Goal: Task Accomplishment & Management: Manage account settings

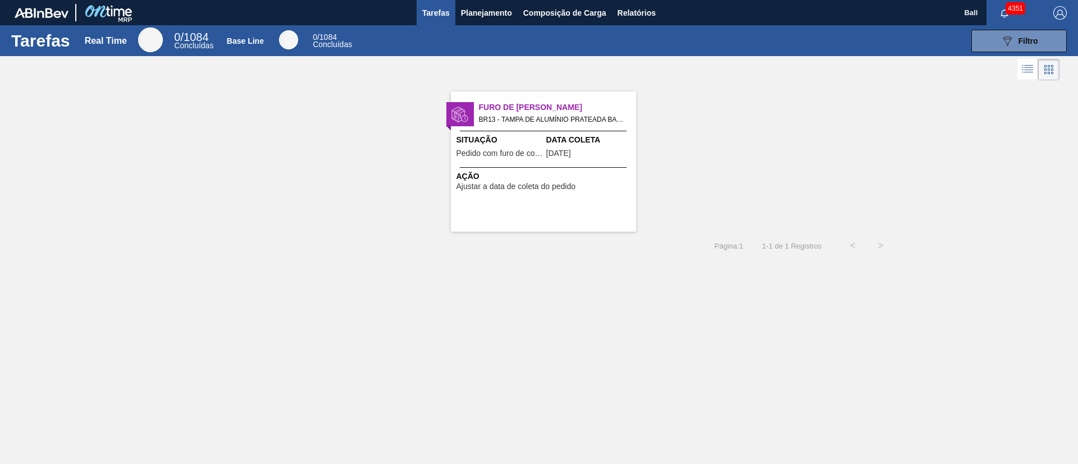
click at [579, 117] on span "BR13 - TAMPA DE ALUMÍNIO PRATEADA BALL CDL Pedido - 2011028" at bounding box center [553, 119] width 148 height 12
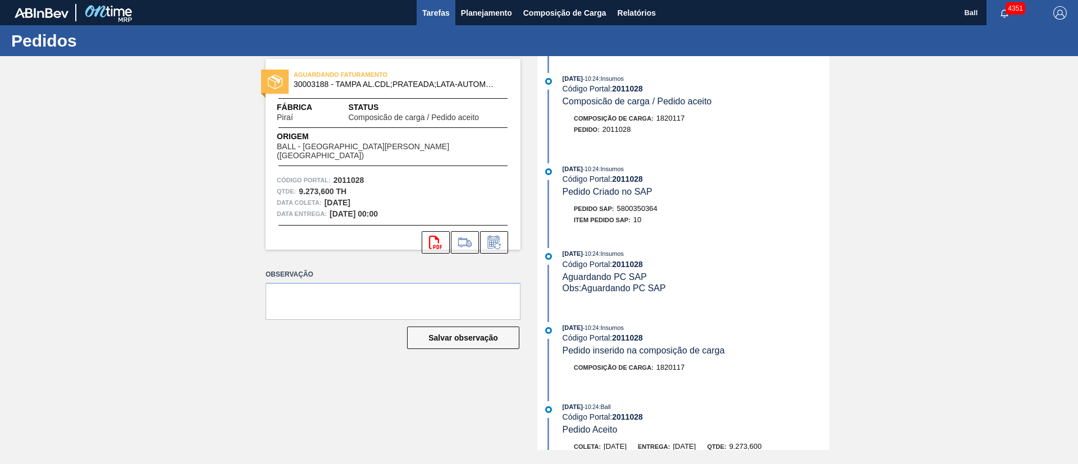
click at [450, 7] on button "Tarefas" at bounding box center [435, 12] width 39 height 25
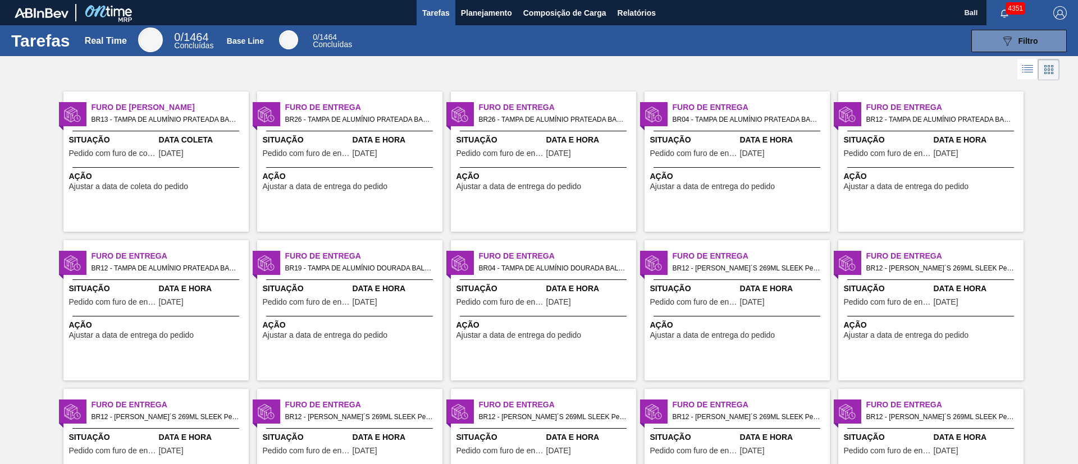
click at [1006, 29] on div "Tarefas Real Time 0 / 1464 Concluídas Base Line 0 / 1464 Concluídas 089F7B8B-B2…" at bounding box center [539, 40] width 1078 height 31
click at [1006, 41] on icon "089F7B8B-B2A5-4AFE-B5C0-19BA573D28AC" at bounding box center [1006, 40] width 13 height 13
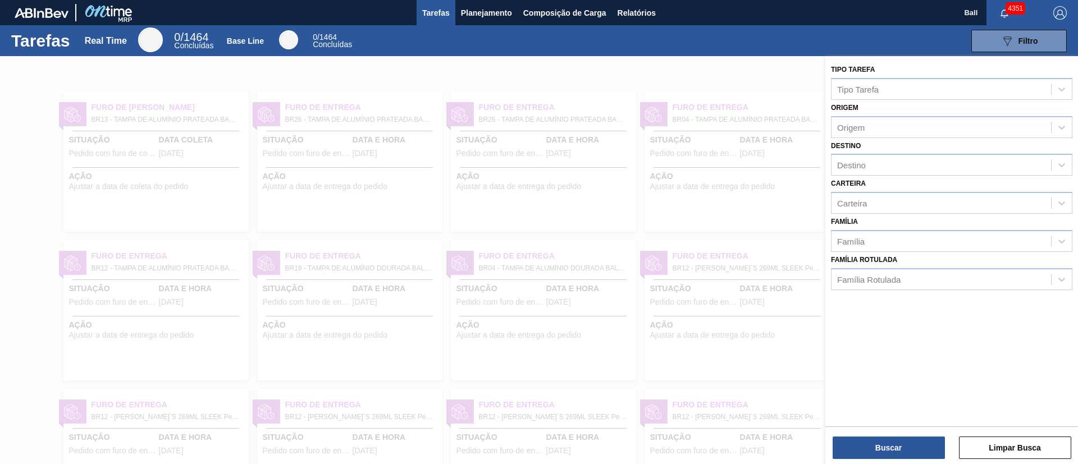
click at [941, 100] on div "Origem Origem" at bounding box center [951, 119] width 241 height 38
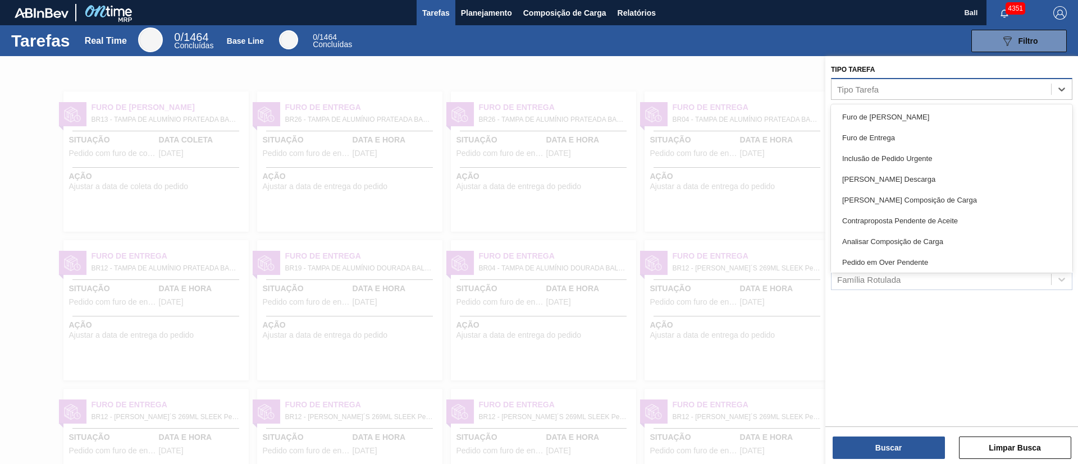
click at [943, 81] on div "Tipo Tarefa" at bounding box center [940, 89] width 219 height 16
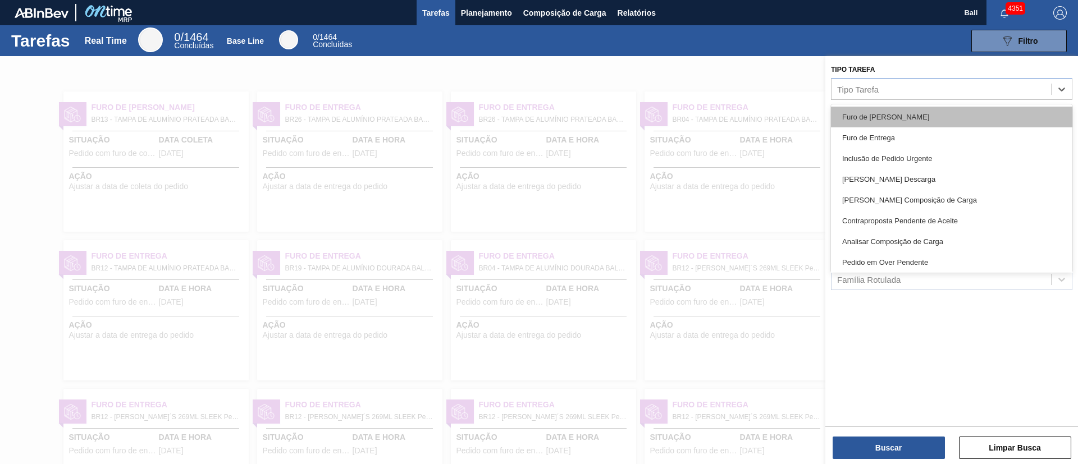
click at [927, 119] on div "Furo de Coleta" at bounding box center [951, 117] width 241 height 21
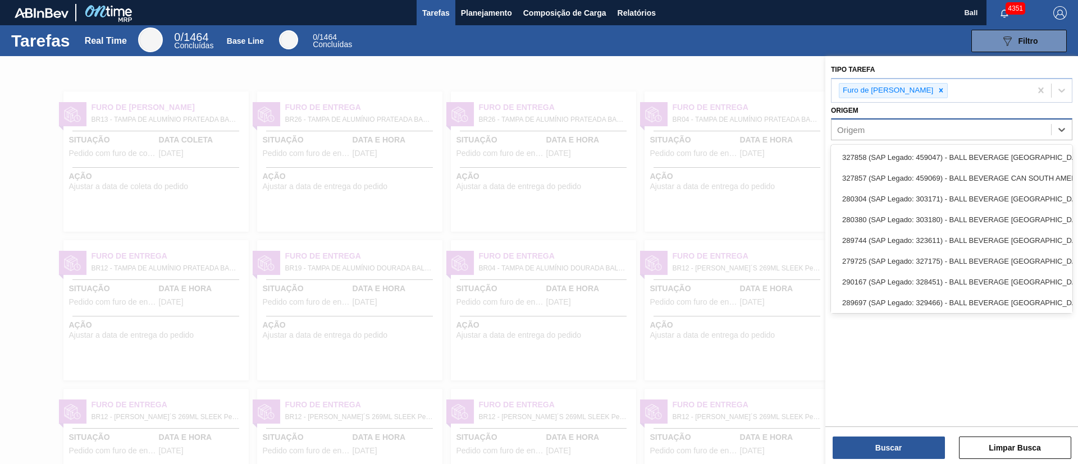
click at [927, 122] on div "Origem" at bounding box center [940, 130] width 219 height 16
type input "l"
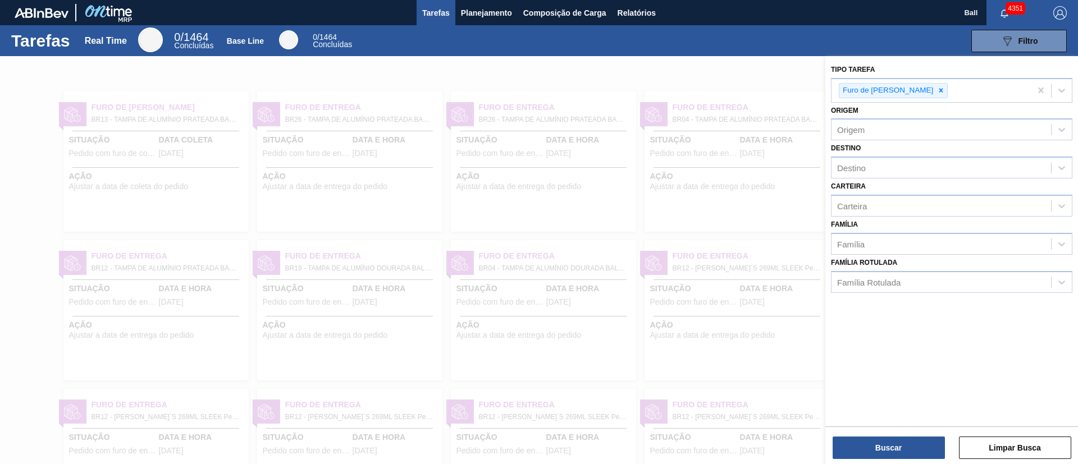
click at [948, 358] on div "Tipo Tarefa Furo de Coleta Origem Origem Destino Destino Carteira Carteira Famí…" at bounding box center [951, 240] width 253 height 368
click at [941, 163] on div "Destino" at bounding box center [940, 168] width 219 height 16
type input "lage"
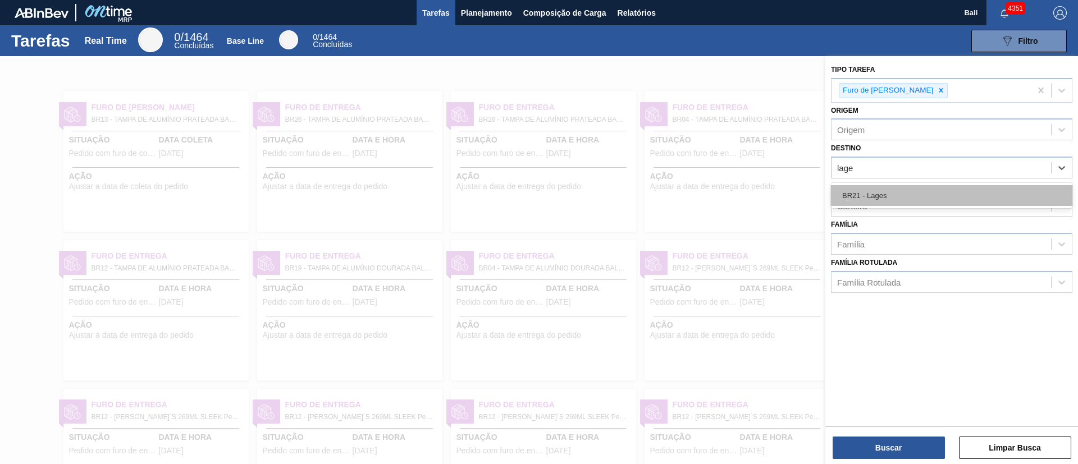
click at [918, 201] on div "BR21 - Lages" at bounding box center [951, 195] width 241 height 21
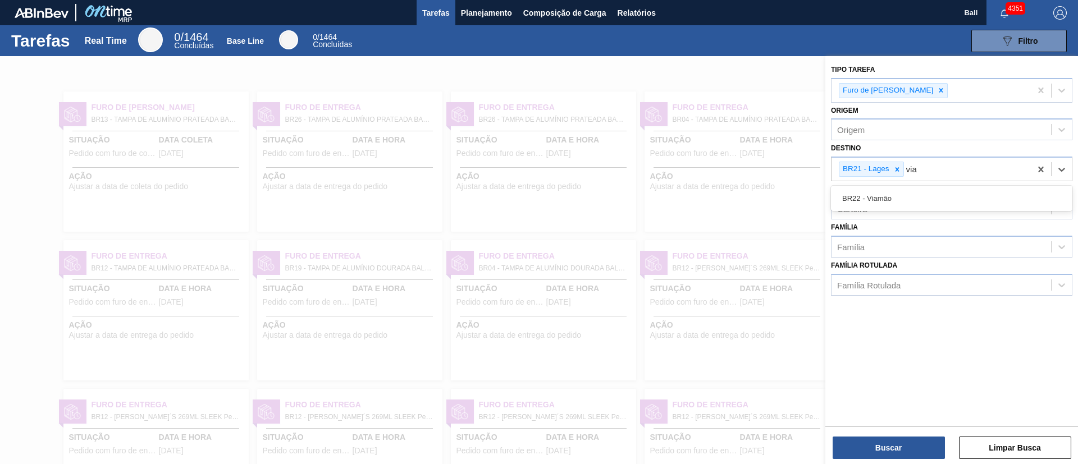
type input "viam"
click at [918, 201] on div "BR22 - Viamão" at bounding box center [951, 198] width 241 height 21
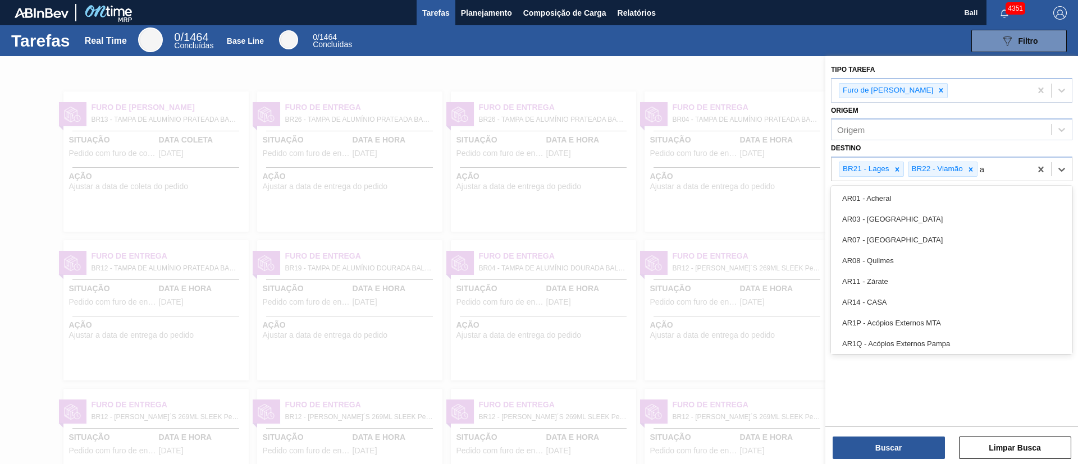
type input "ag"
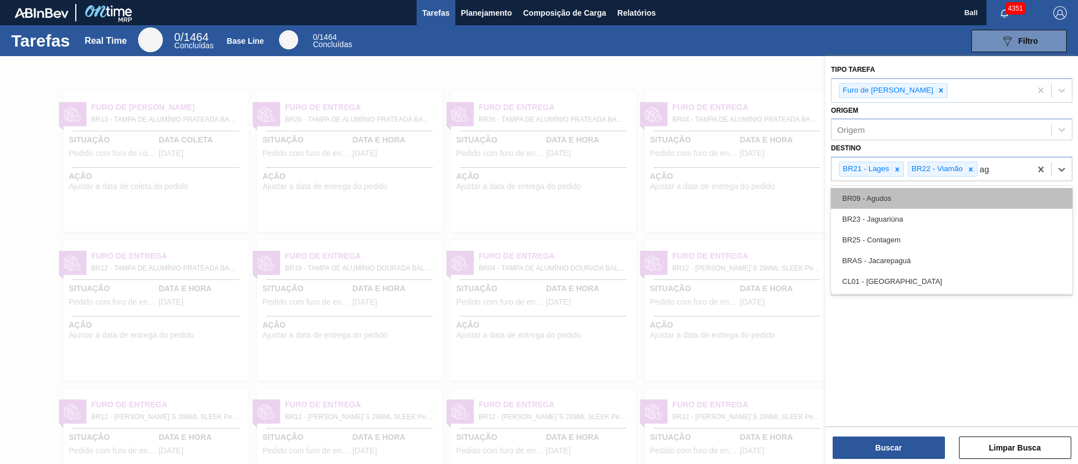
click at [905, 204] on div "BR09 - Agudos" at bounding box center [951, 198] width 241 height 21
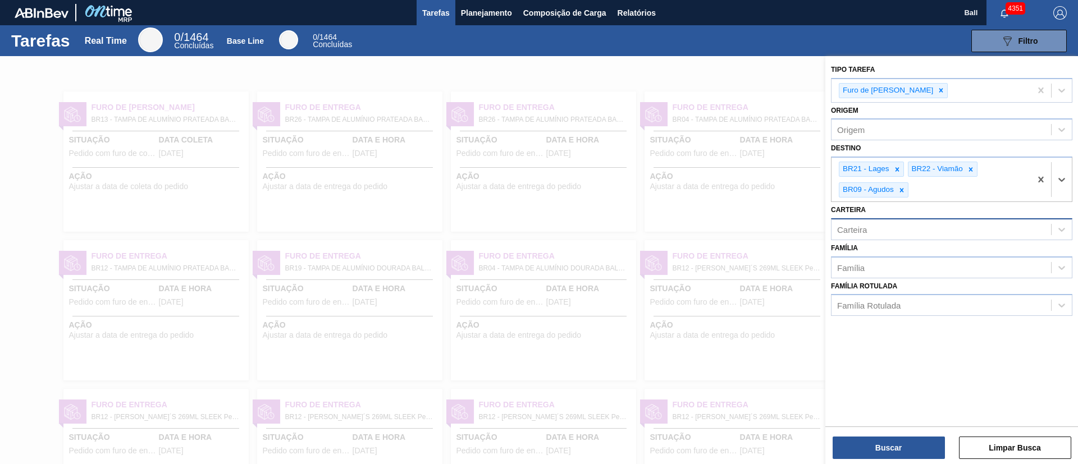
click at [914, 232] on div "Carteira" at bounding box center [940, 229] width 219 height 16
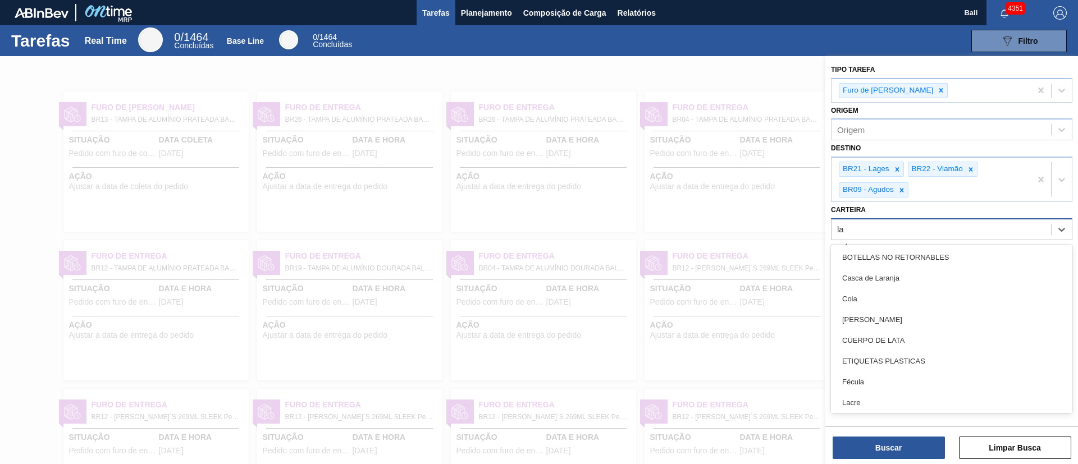
type input "lat"
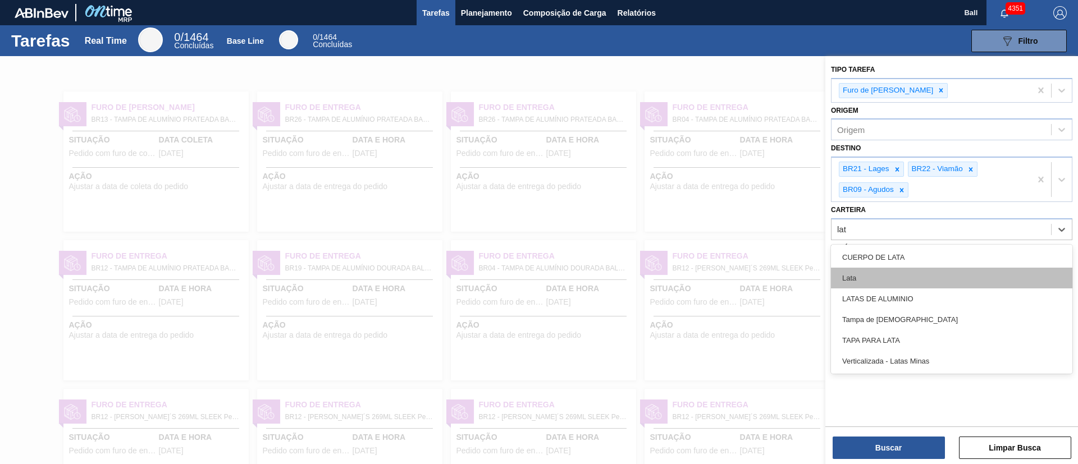
click at [887, 280] on div "Lata" at bounding box center [951, 278] width 241 height 21
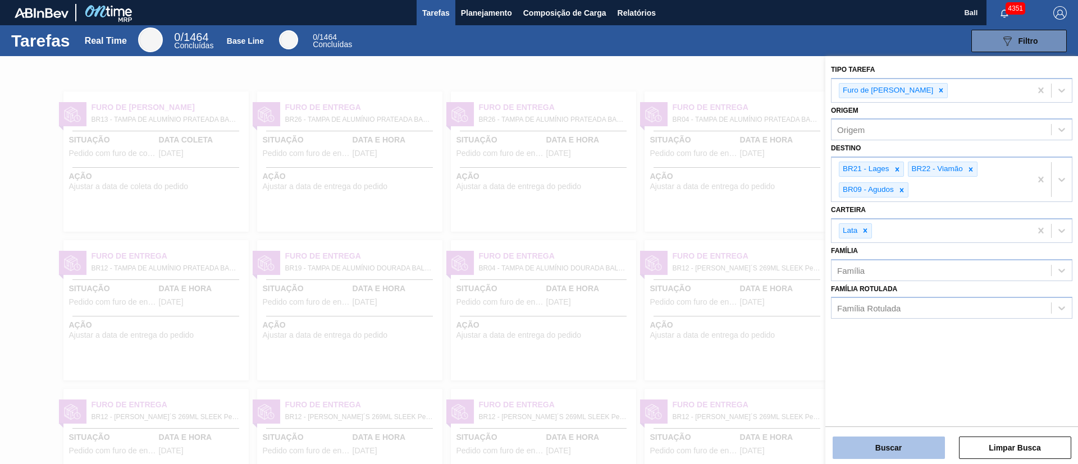
click at [882, 440] on button "Buscar" at bounding box center [888, 448] width 112 height 22
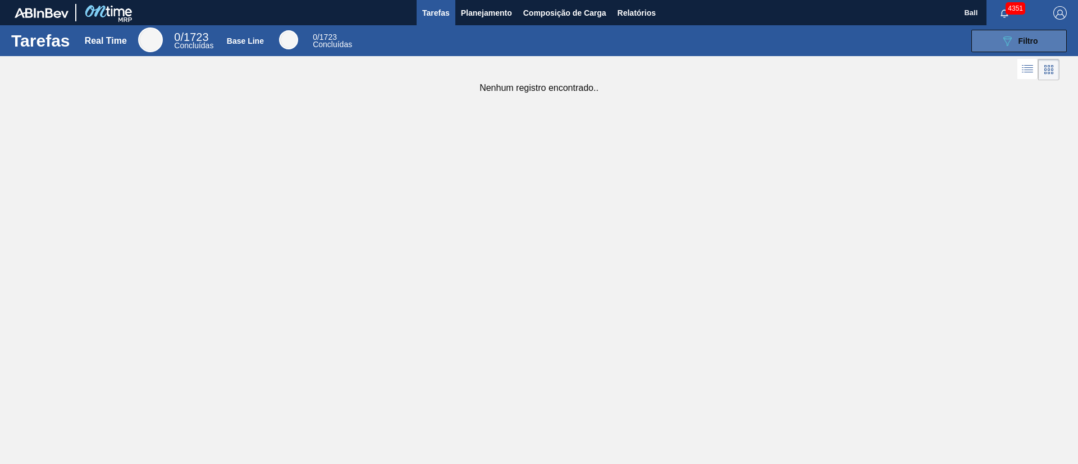
click at [1044, 36] on button "089F7B8B-B2A5-4AFE-B5C0-19BA573D28AC Filtro" at bounding box center [1018, 41] width 95 height 22
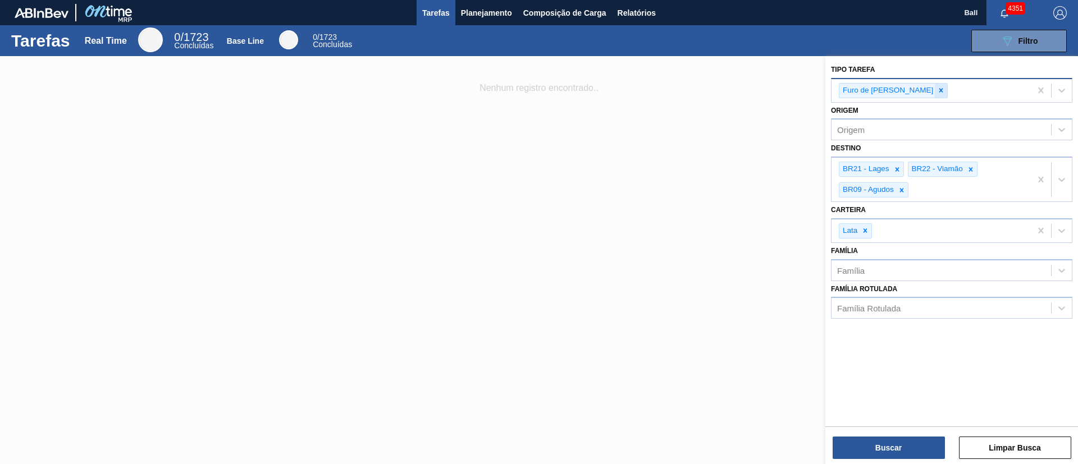
click at [937, 89] on icon at bounding box center [941, 90] width 8 height 8
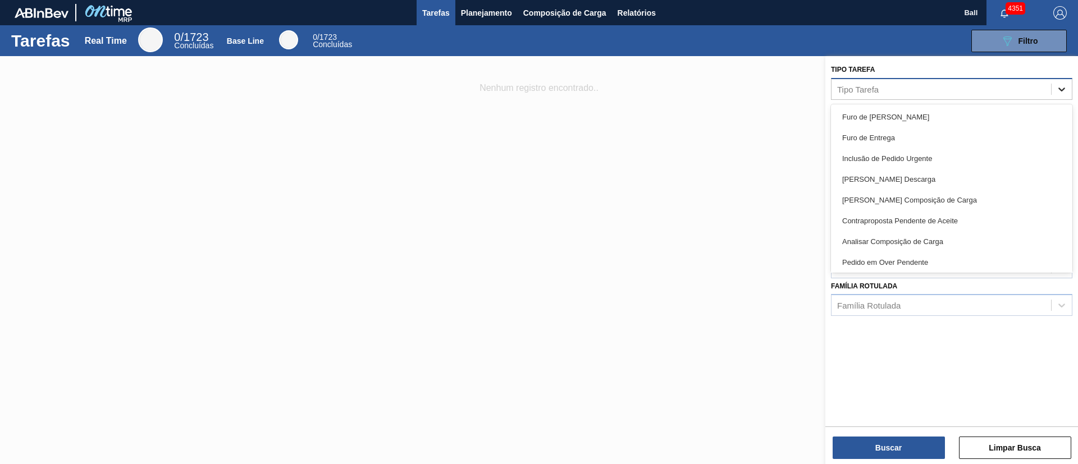
click at [1065, 90] on icon at bounding box center [1061, 89] width 11 height 11
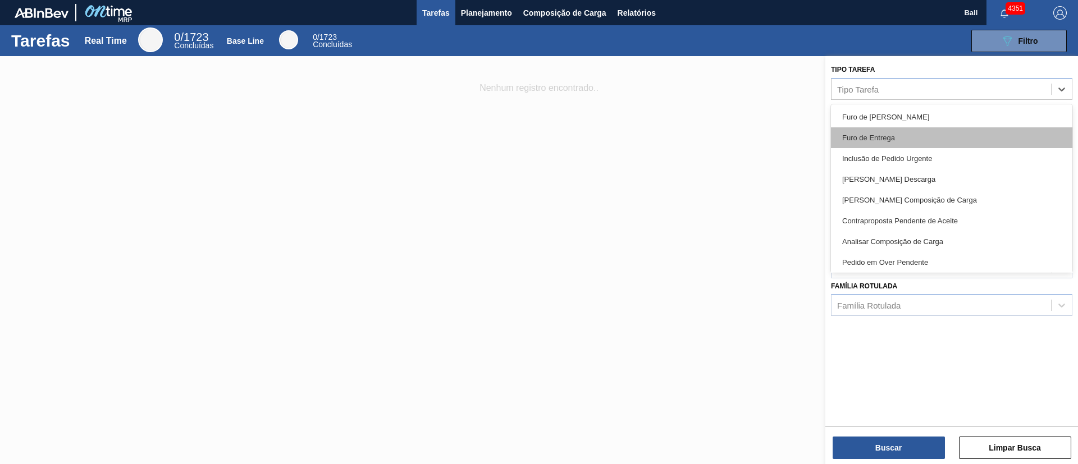
click at [928, 132] on div "Furo de Entrega" at bounding box center [951, 137] width 241 height 21
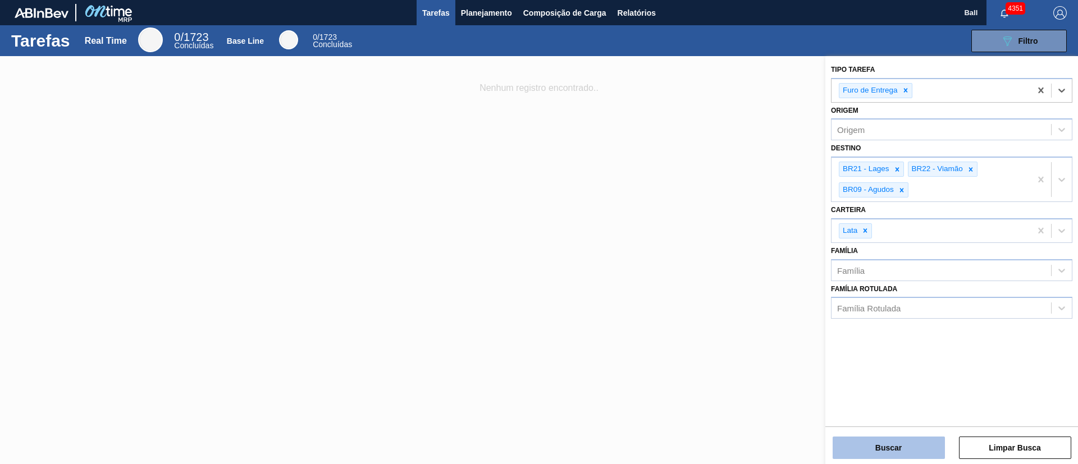
click at [891, 442] on button "Buscar" at bounding box center [888, 448] width 112 height 22
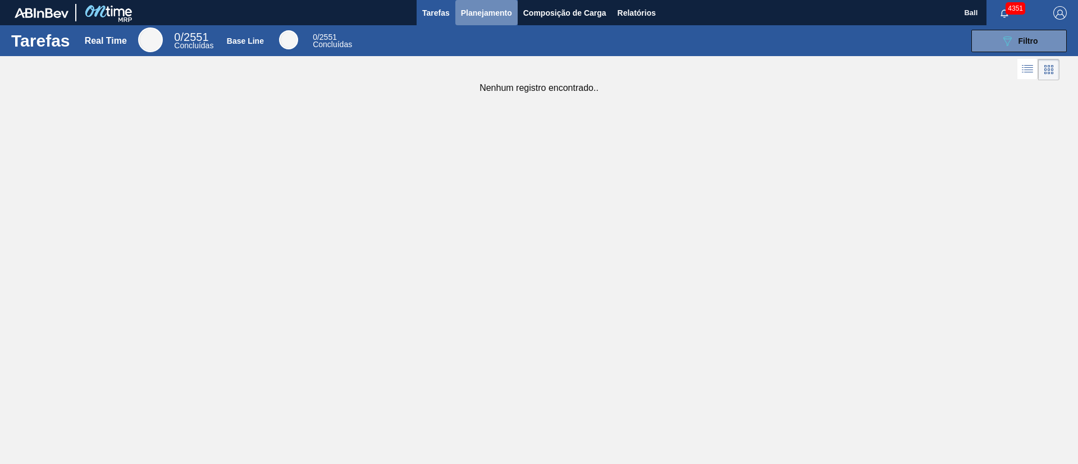
click at [490, 17] on span "Planejamento" at bounding box center [486, 12] width 51 height 13
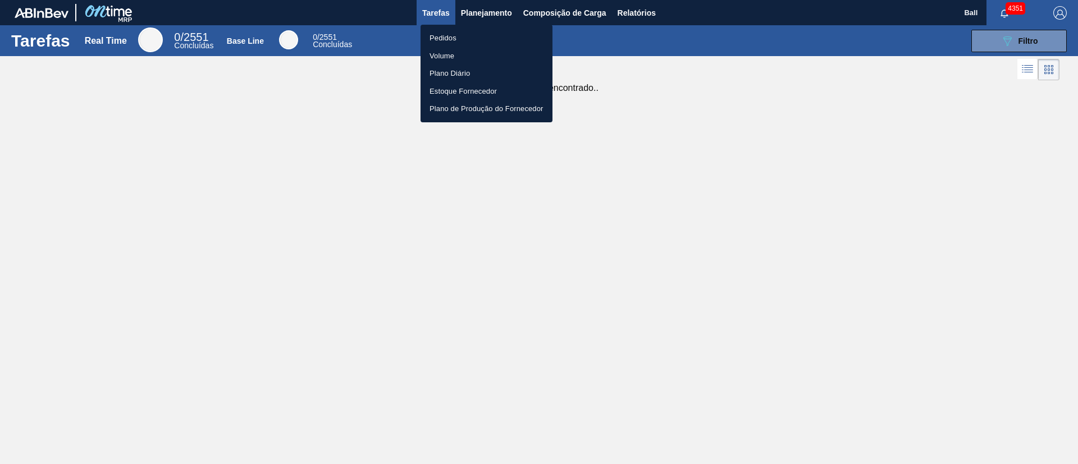
click at [460, 34] on li "Pedidos" at bounding box center [486, 38] width 132 height 18
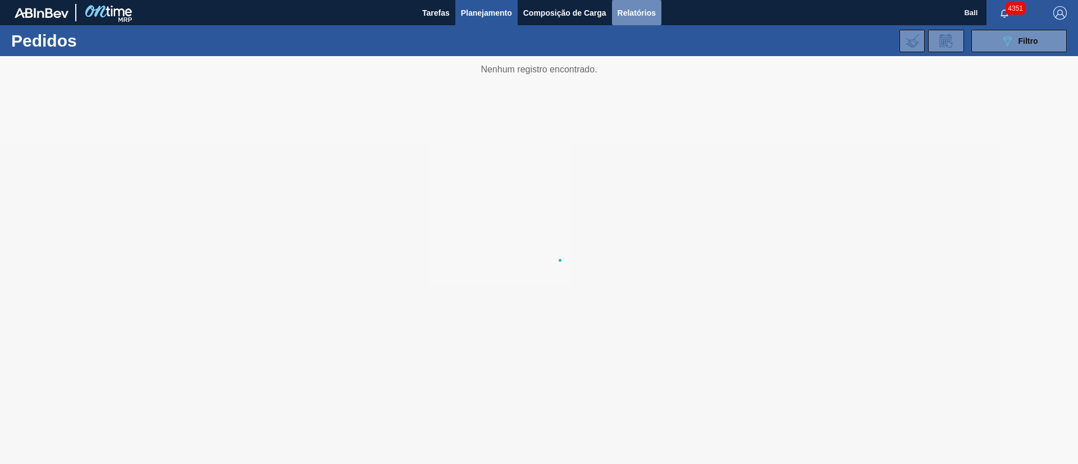
click at [632, 8] on span "Relatórios" at bounding box center [636, 12] width 38 height 13
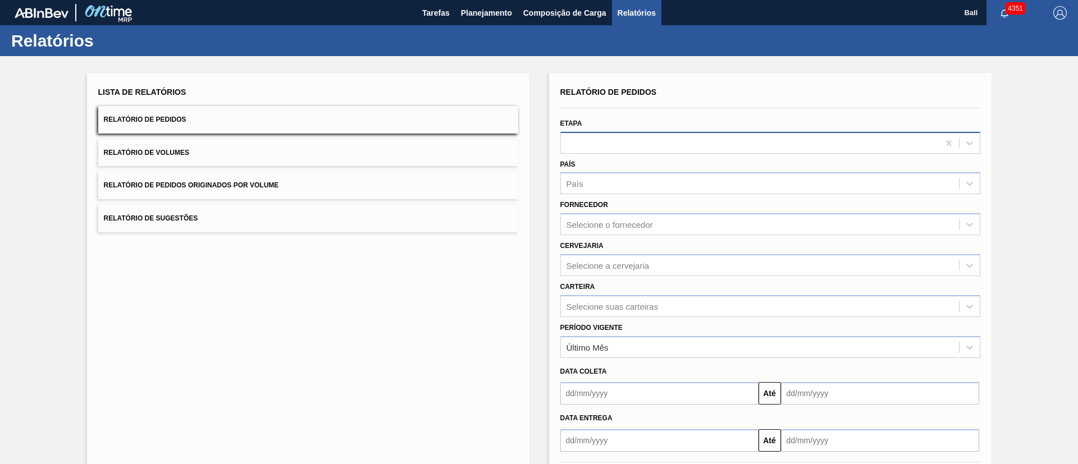
click at [592, 148] on div at bounding box center [750, 143] width 378 height 16
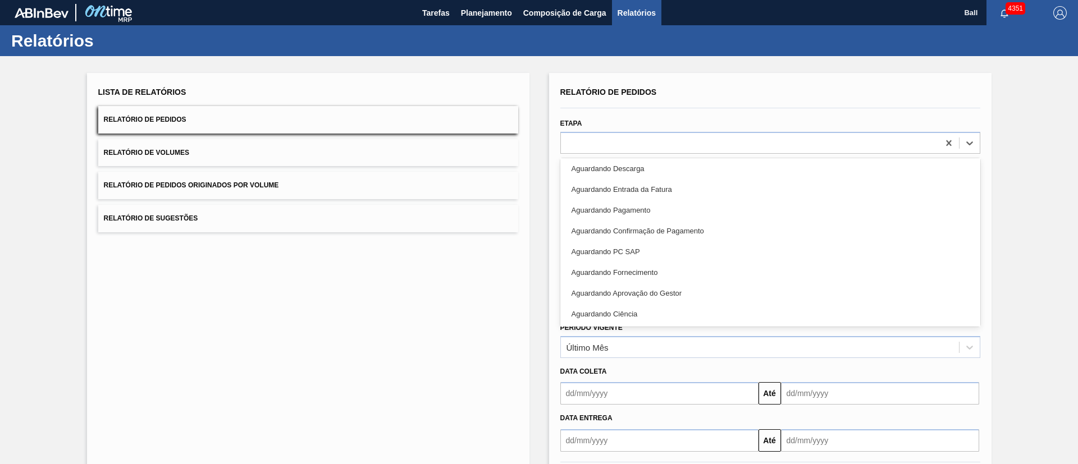
scroll to position [251, 0]
click at [482, 258] on div "Lista de Relatórios Relatório de Pedidos Relatório de Volumes Relatório de Pedi…" at bounding box center [308, 289] width 442 height 433
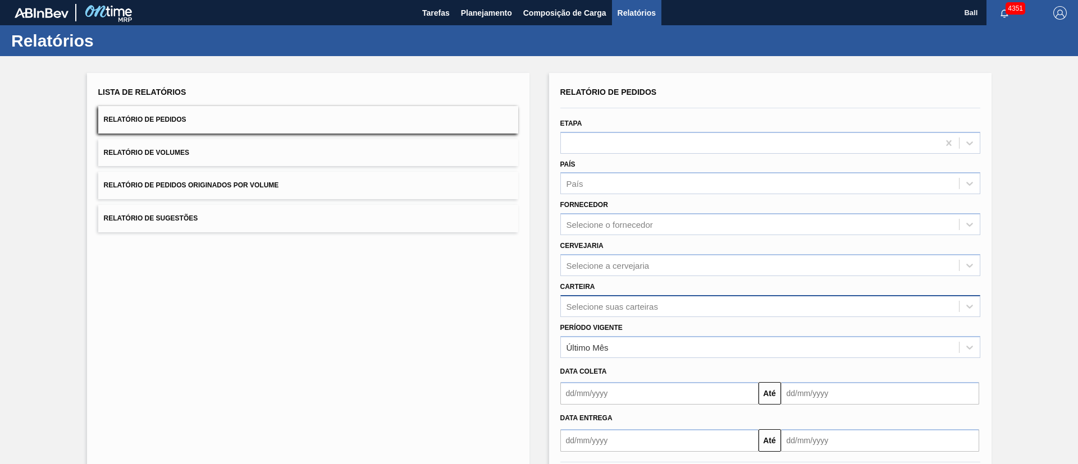
click at [645, 310] on div "Selecione suas carteiras" at bounding box center [770, 306] width 420 height 22
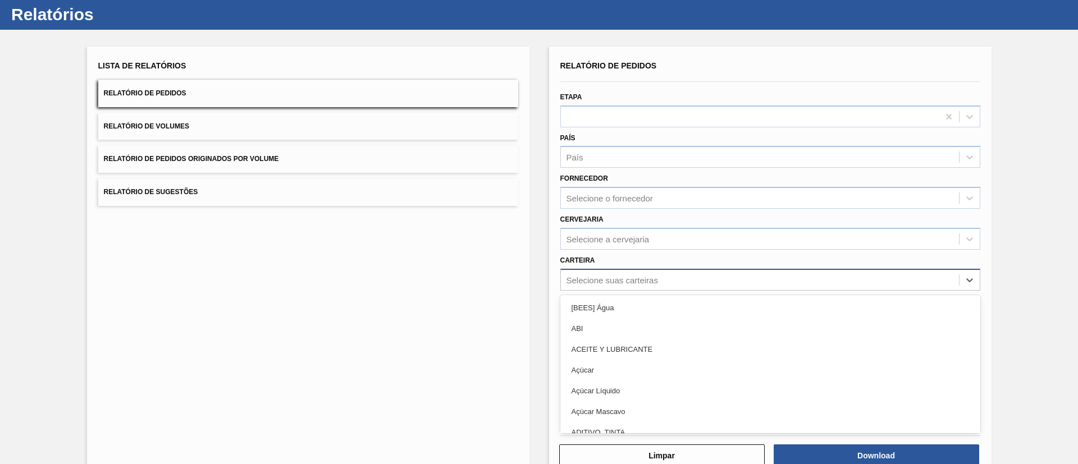
scroll to position [30, 0]
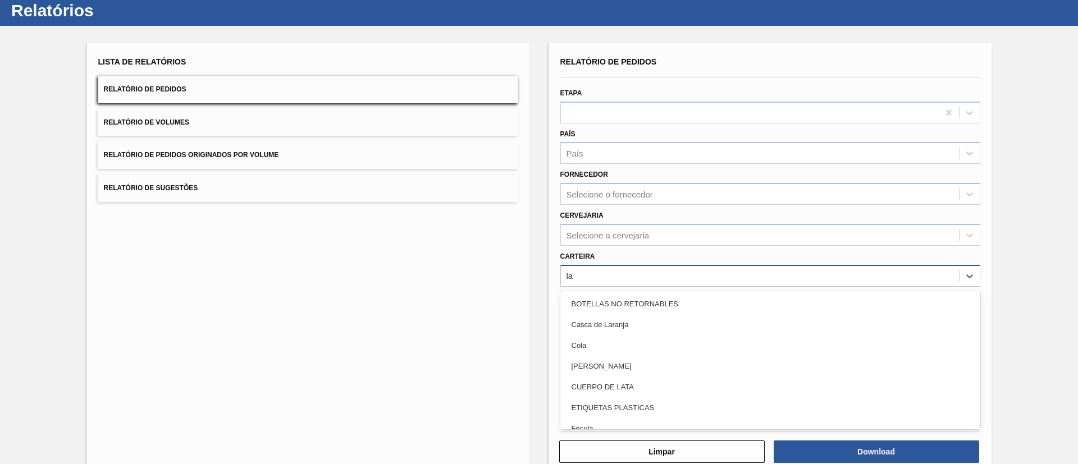
type input "lat"
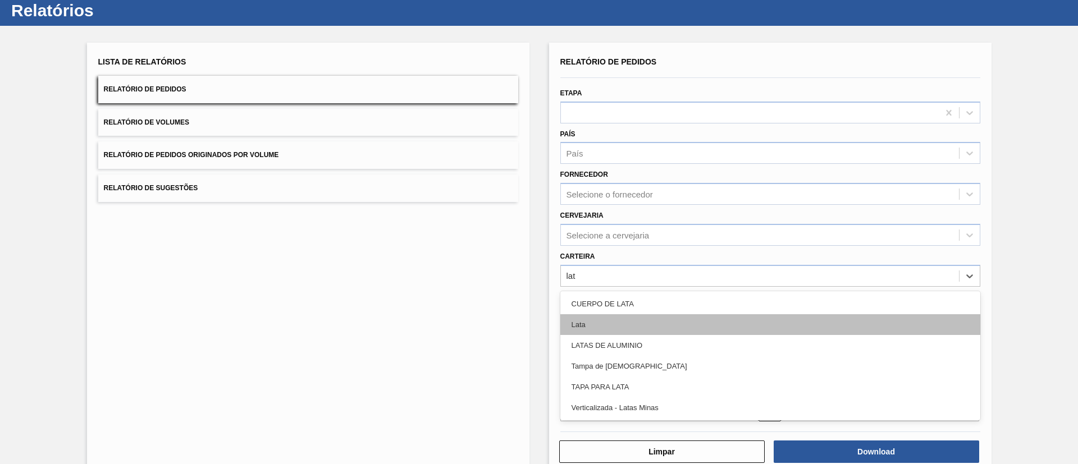
click at [613, 322] on div "Lata" at bounding box center [770, 324] width 420 height 21
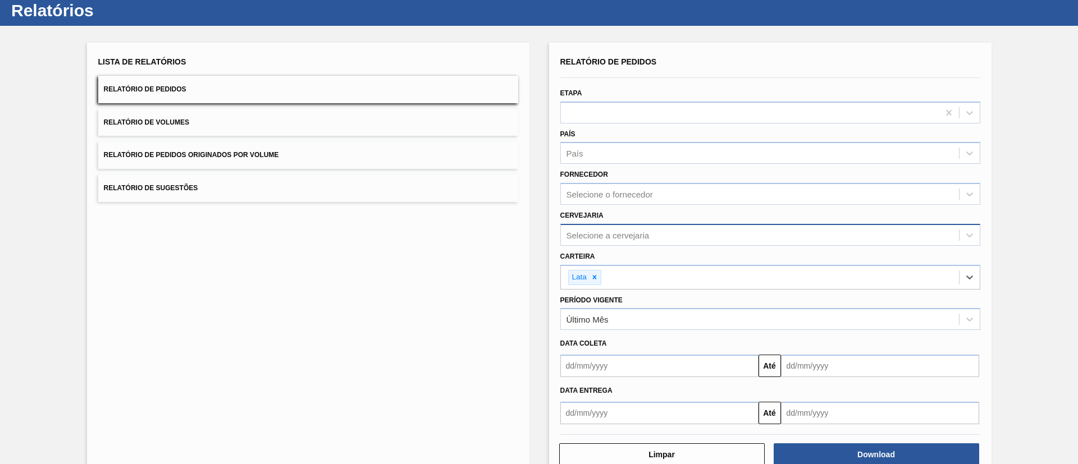
click at [628, 239] on div "Selecione a cervejaria" at bounding box center [607, 235] width 83 height 10
type input "lage"
drag, startPoint x: 625, startPoint y: 270, endPoint x: 626, endPoint y: 261, distance: 9.0
click at [625, 265] on div "BR21 - Lages" at bounding box center [770, 263] width 420 height 21
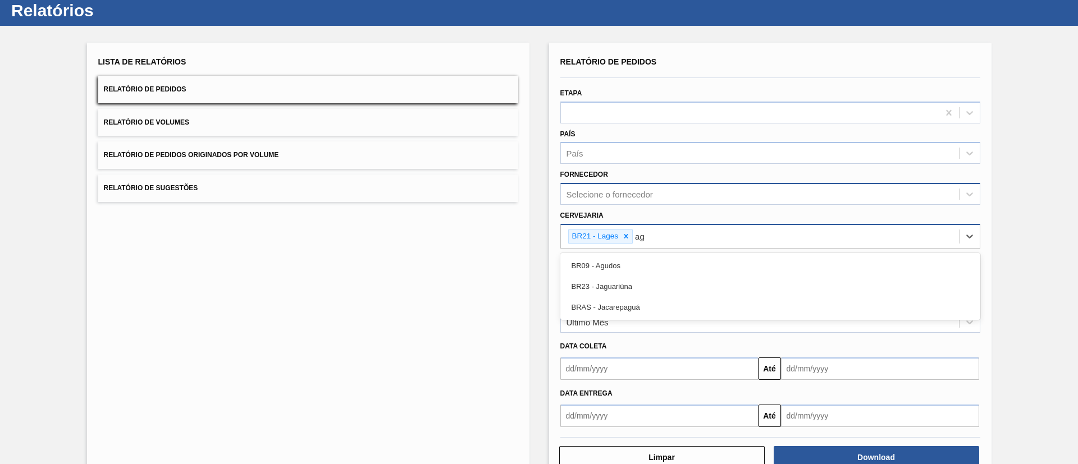
type input "a"
type input "Agud"
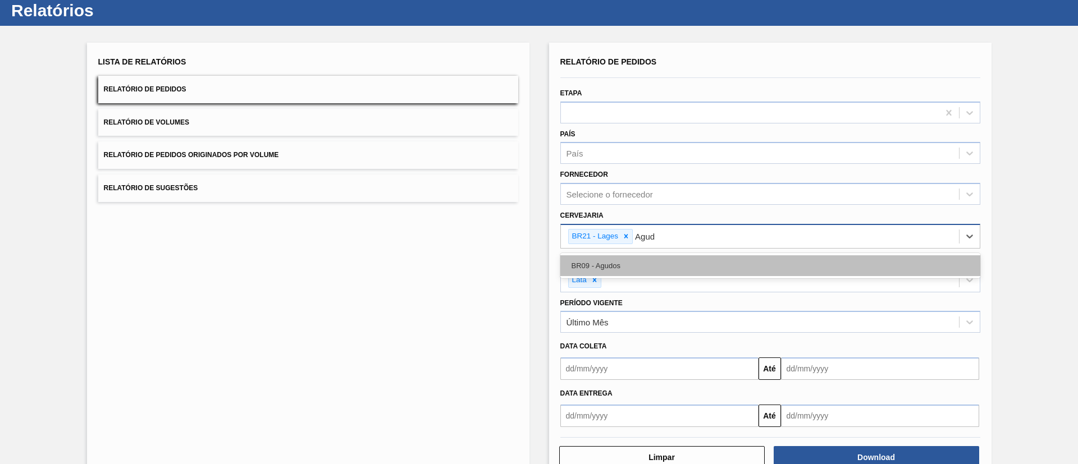
click at [686, 265] on div "BR09 - Agudos" at bounding box center [770, 265] width 420 height 21
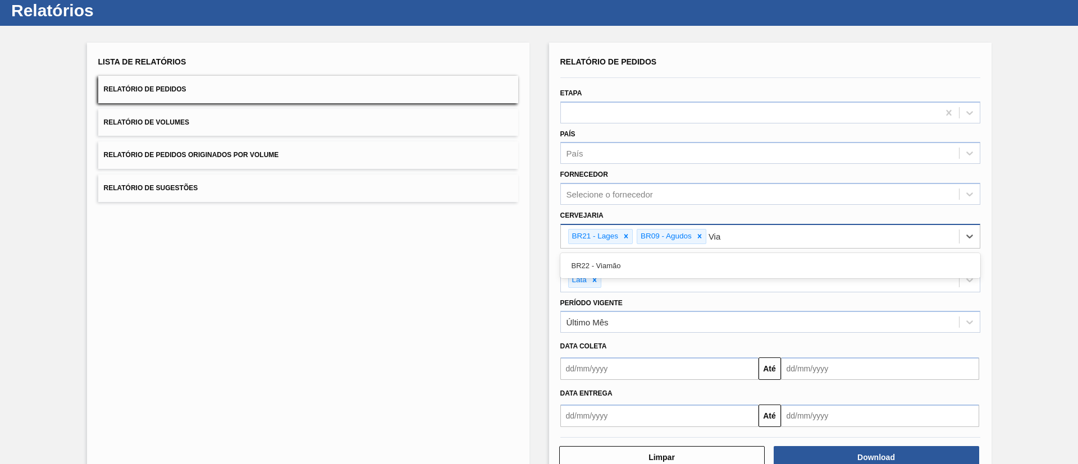
type input "Viam"
click at [686, 265] on div "BR22 - Viamão" at bounding box center [770, 265] width 420 height 21
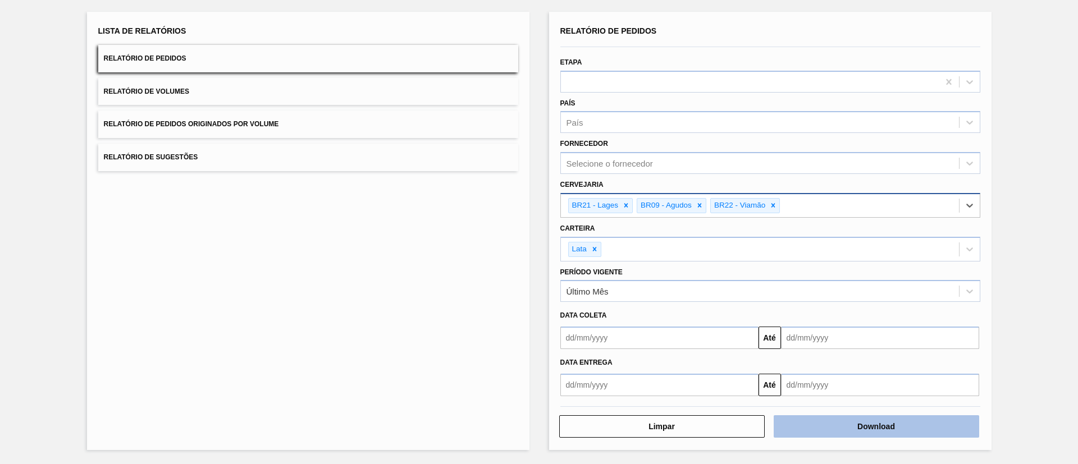
click at [827, 429] on button "Download" at bounding box center [875, 426] width 205 height 22
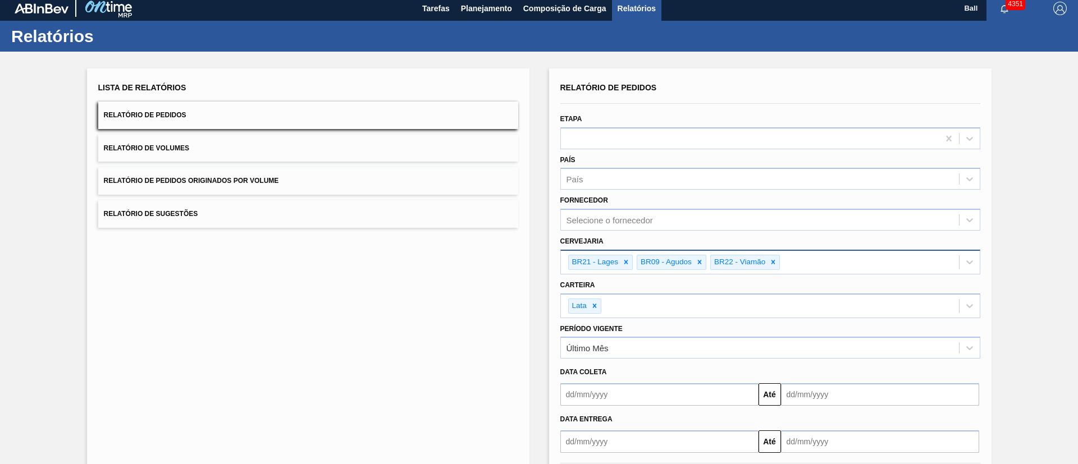
scroll to position [0, 0]
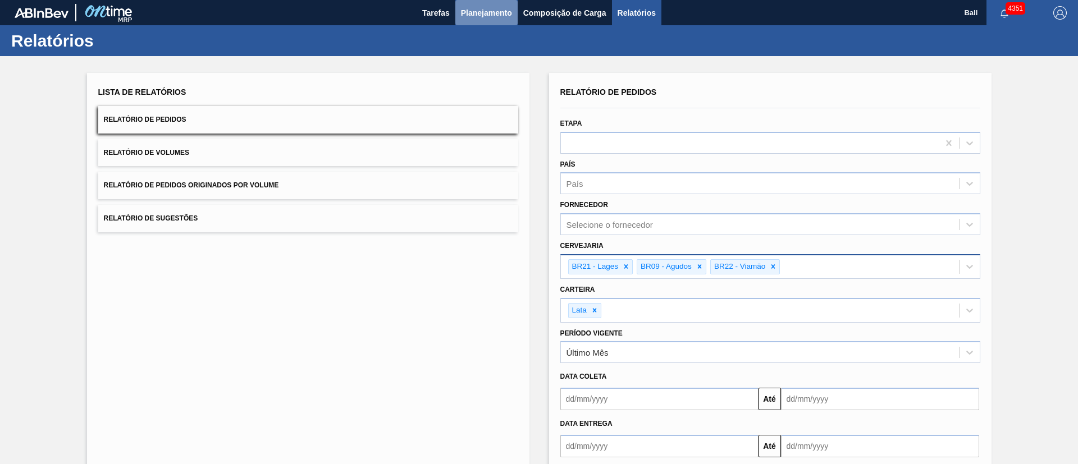
click at [491, 15] on span "Planejamento" at bounding box center [486, 12] width 51 height 13
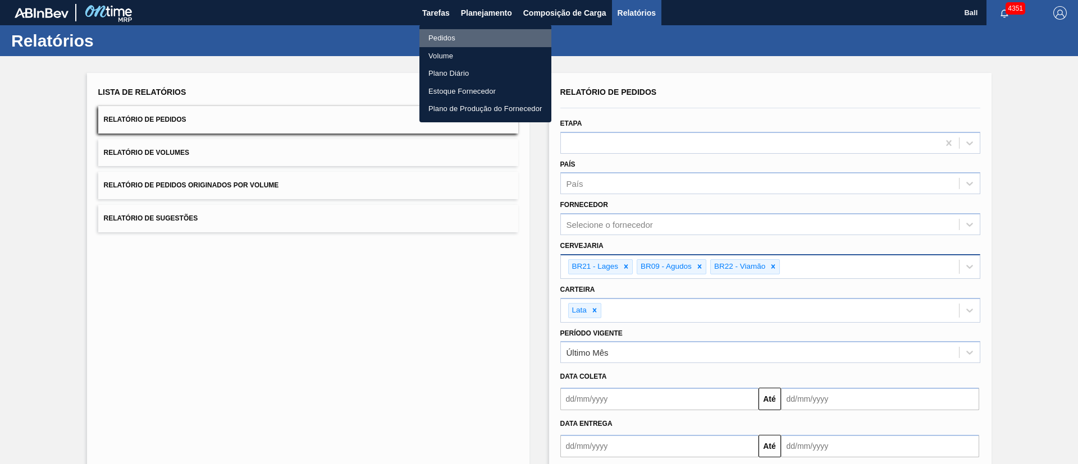
click at [466, 37] on li "Pedidos" at bounding box center [485, 38] width 132 height 18
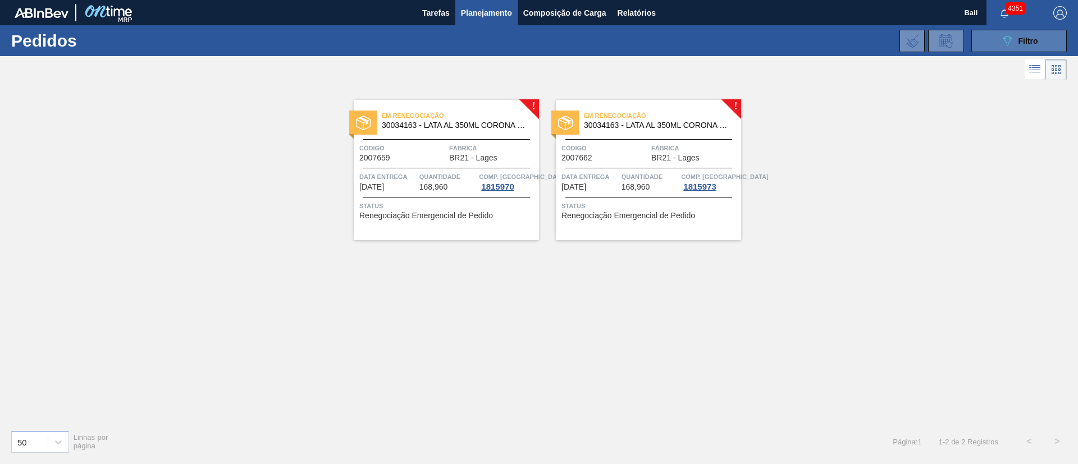
click at [1024, 42] on span "Filtro" at bounding box center [1028, 40] width 20 height 9
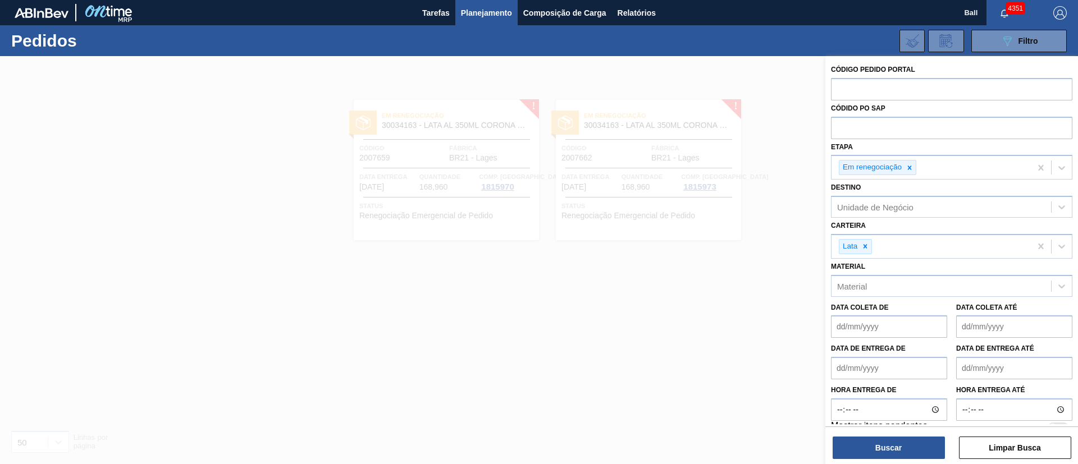
click at [601, 292] on div at bounding box center [539, 288] width 1078 height 464
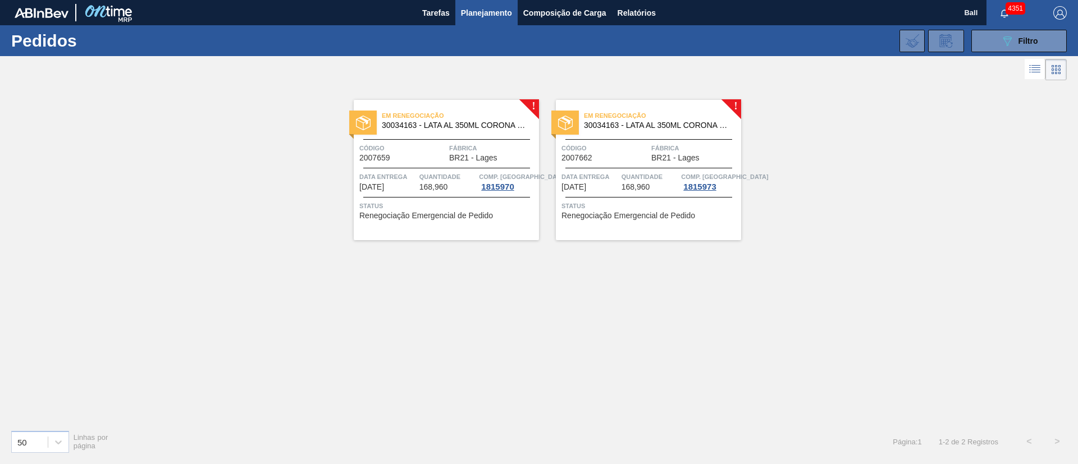
click at [447, 125] on span "30034163 - LATA AL 350ML CORONA CERO SLEEK" at bounding box center [456, 125] width 148 height 8
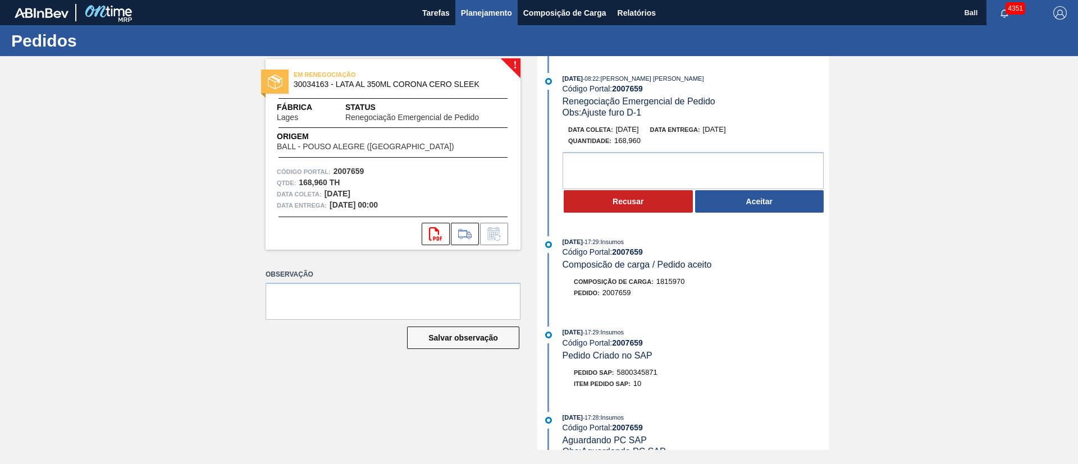
click at [492, 10] on span "Planejamento" at bounding box center [486, 12] width 51 height 13
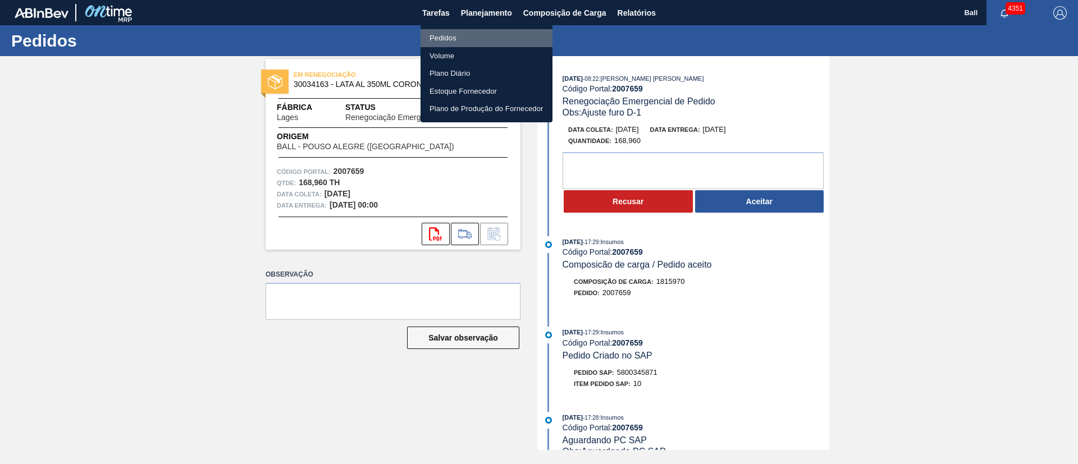
click at [462, 34] on li "Pedidos" at bounding box center [486, 38] width 132 height 18
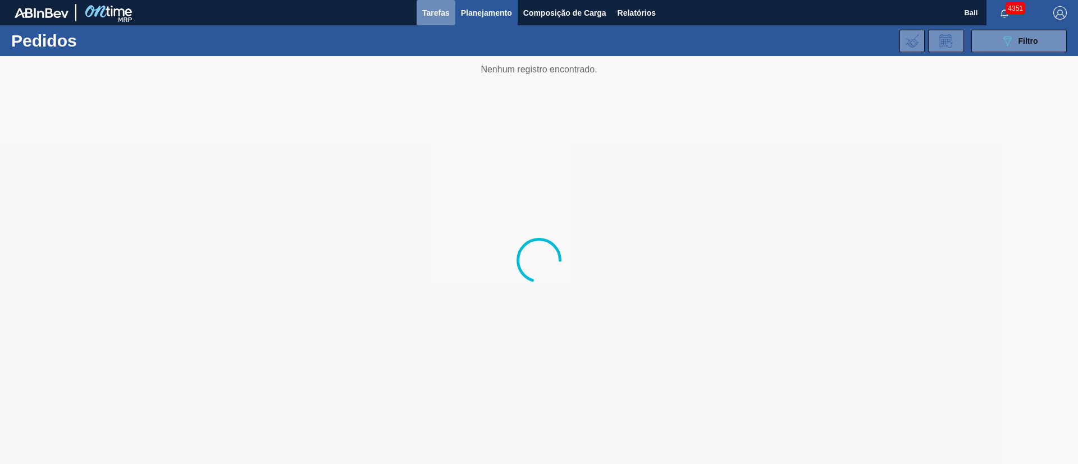
click at [444, 15] on span "Tarefas" at bounding box center [436, 12] width 28 height 13
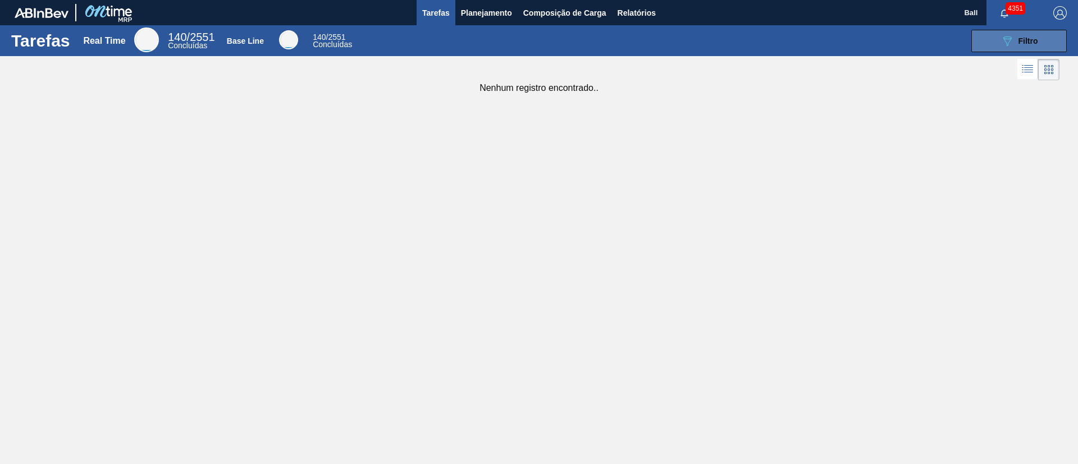
click at [1034, 42] on span "Filtro" at bounding box center [1028, 40] width 20 height 9
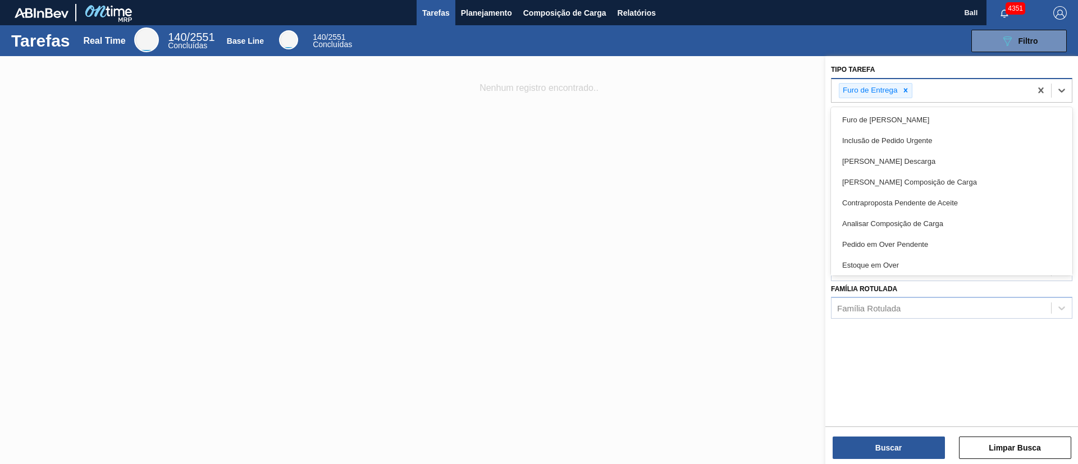
click at [1000, 95] on div "Furo de Entrega" at bounding box center [930, 90] width 199 height 23
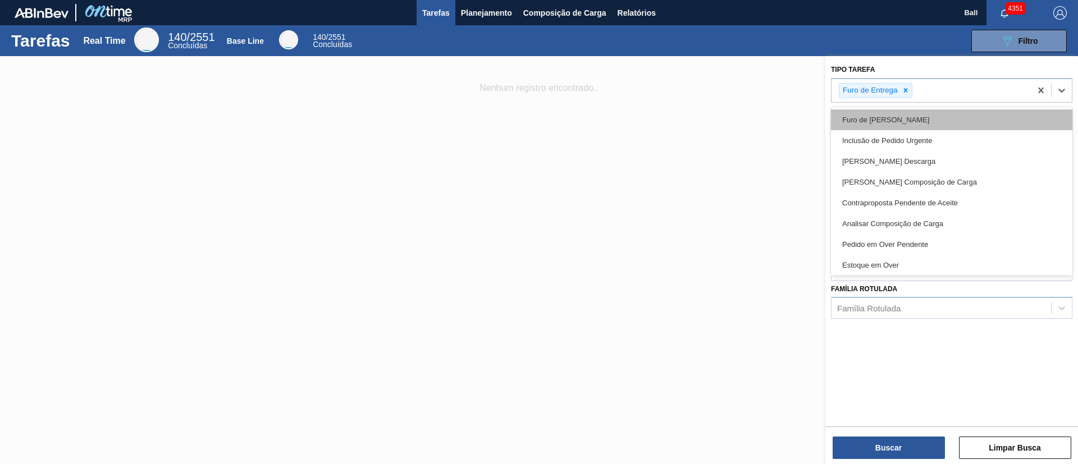
click at [975, 112] on div "Furo de Coleta" at bounding box center [951, 119] width 241 height 21
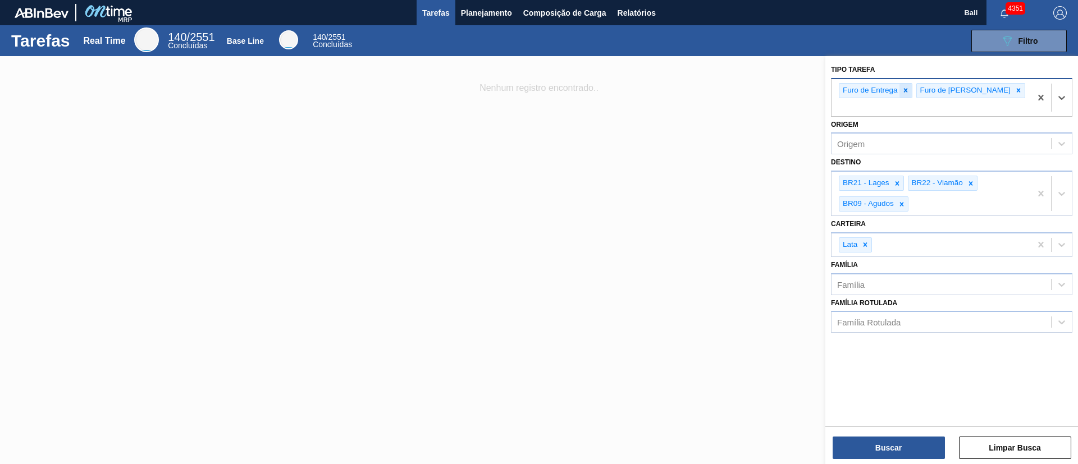
click at [908, 90] on icon at bounding box center [905, 90] width 8 height 8
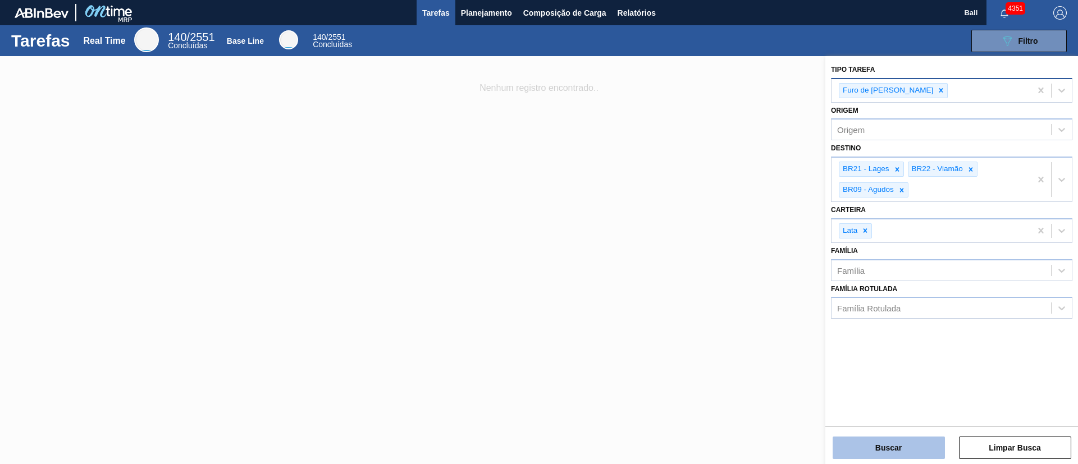
click at [897, 447] on button "Buscar" at bounding box center [888, 448] width 112 height 22
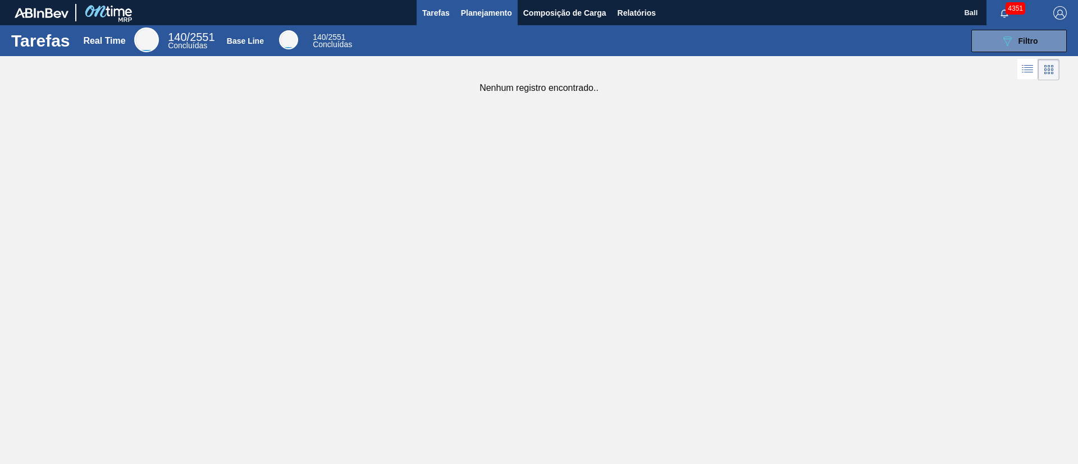
click at [498, 8] on span "Planejamento" at bounding box center [486, 12] width 51 height 13
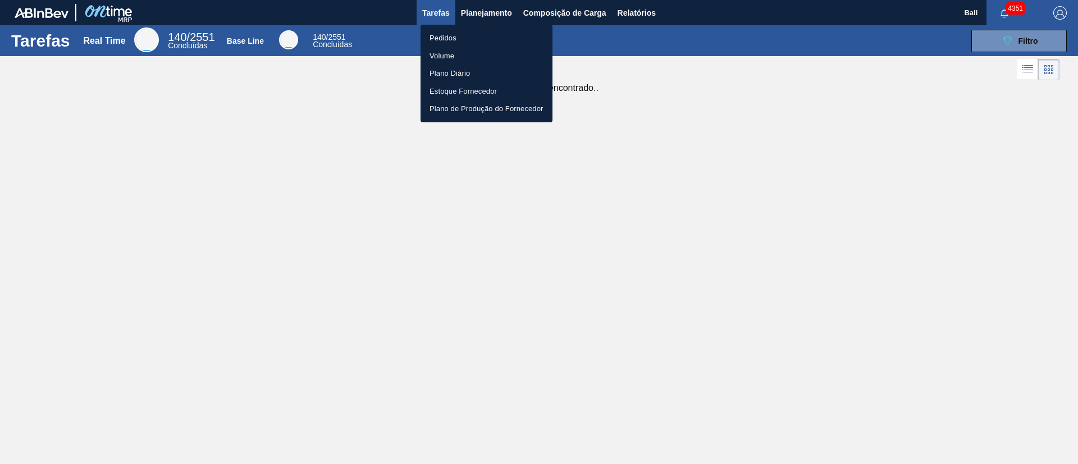
click at [459, 36] on li "Pedidos" at bounding box center [486, 38] width 132 height 18
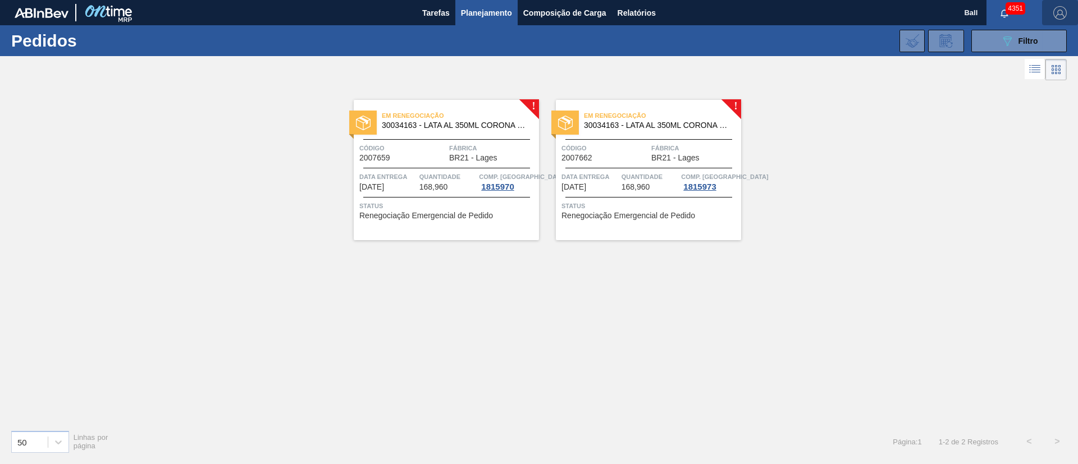
click at [1062, 9] on img "button" at bounding box center [1059, 12] width 13 height 13
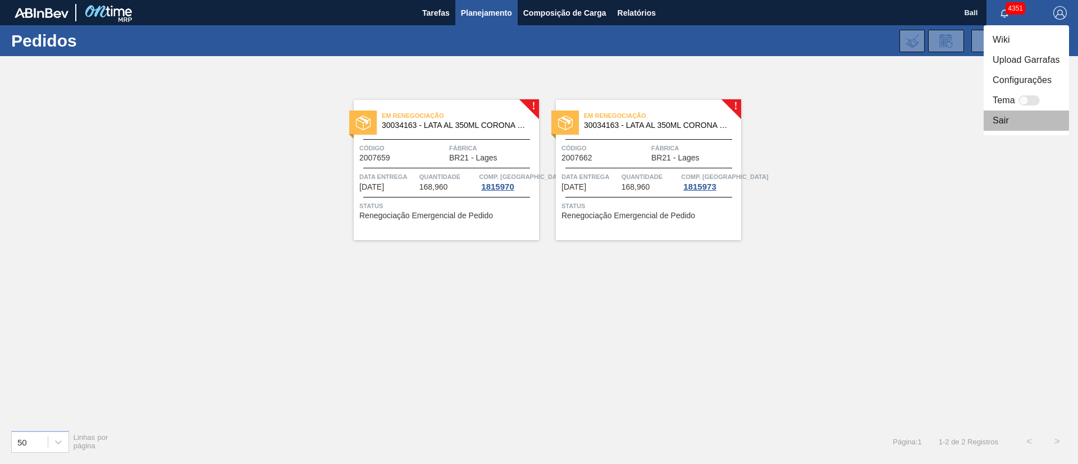
click at [1013, 115] on li "Sair" at bounding box center [1025, 121] width 85 height 20
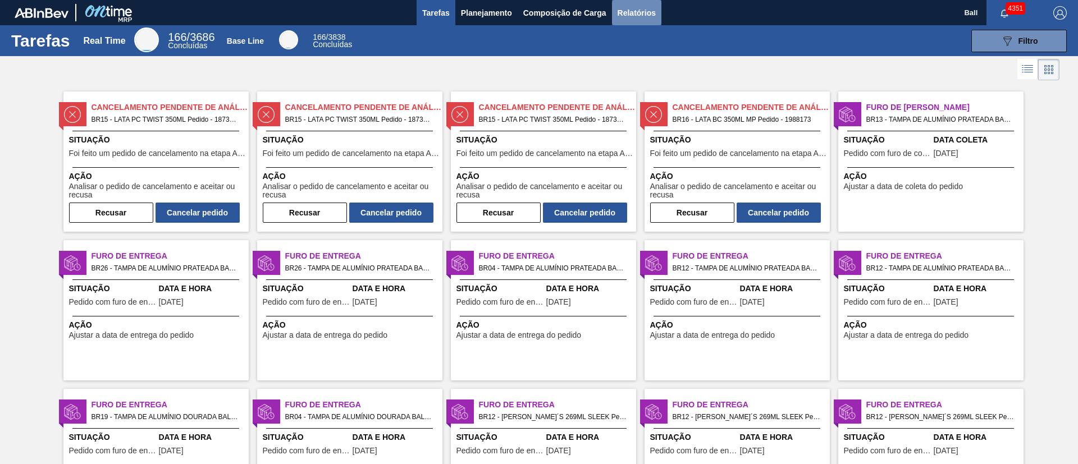
click at [647, 9] on span "Relatórios" at bounding box center [636, 12] width 38 height 13
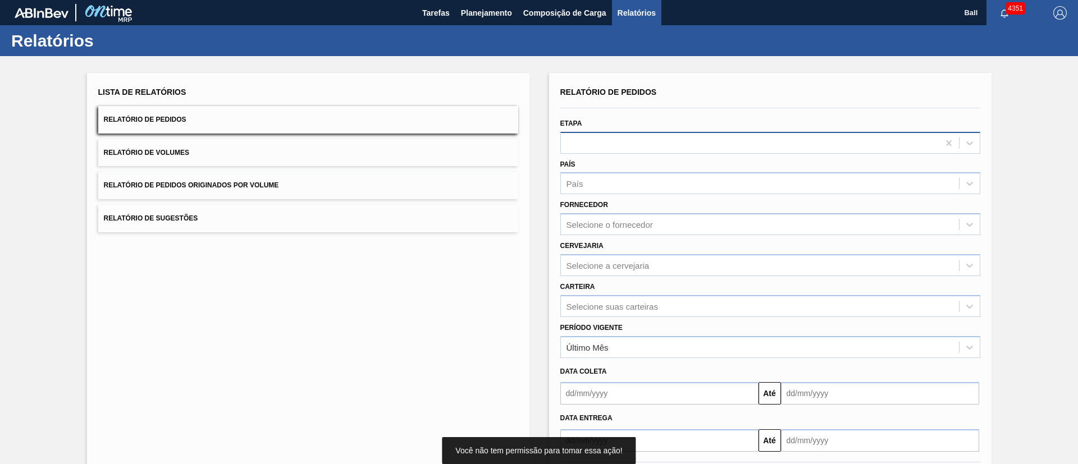
click at [630, 138] on div at bounding box center [750, 143] width 378 height 16
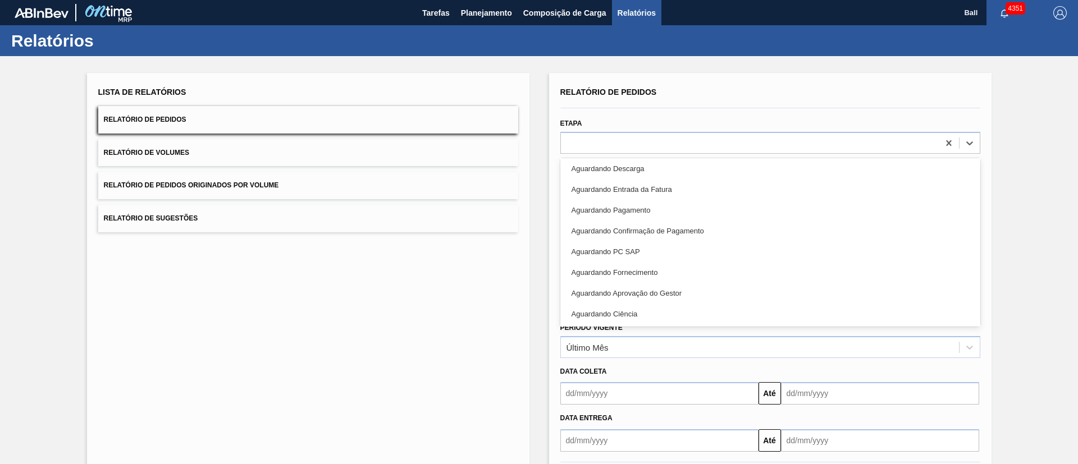
scroll to position [251, 0]
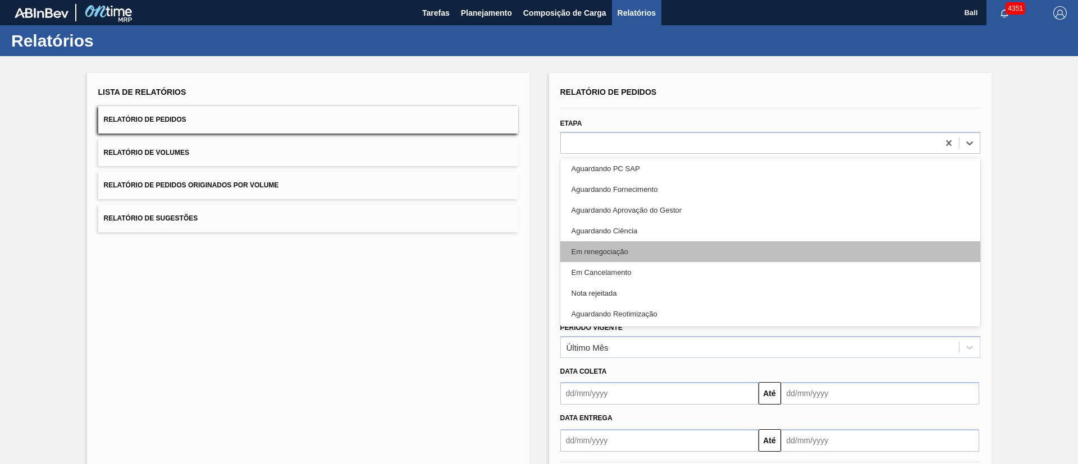
click at [635, 250] on div "Em renegociação" at bounding box center [770, 251] width 420 height 21
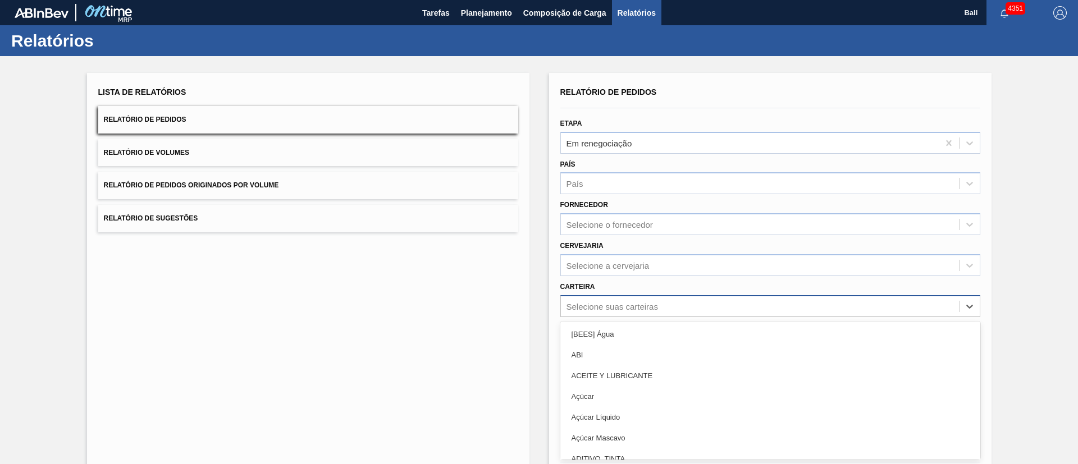
click at [598, 301] on div "option [BEES] Água focused, 1 of 101. 101 results available. Use Up and Down to…" at bounding box center [770, 306] width 420 height 22
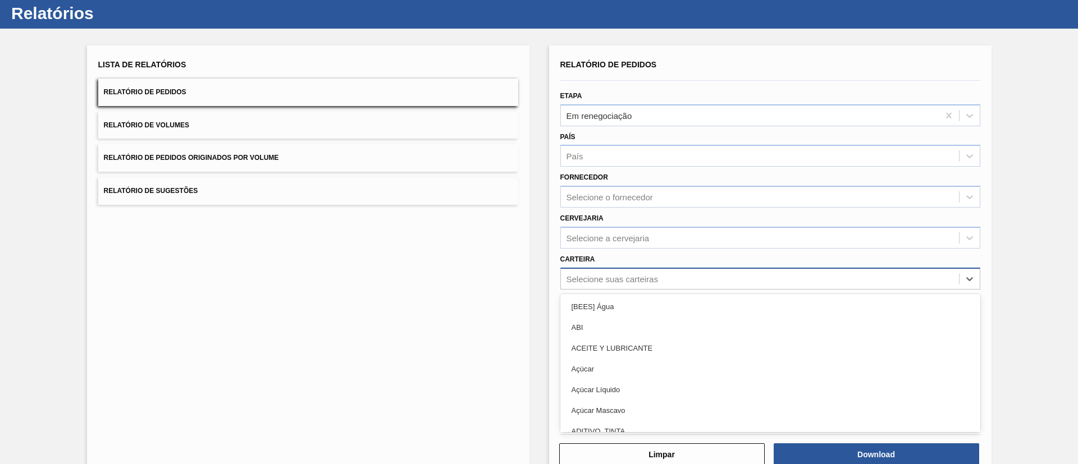
scroll to position [30, 0]
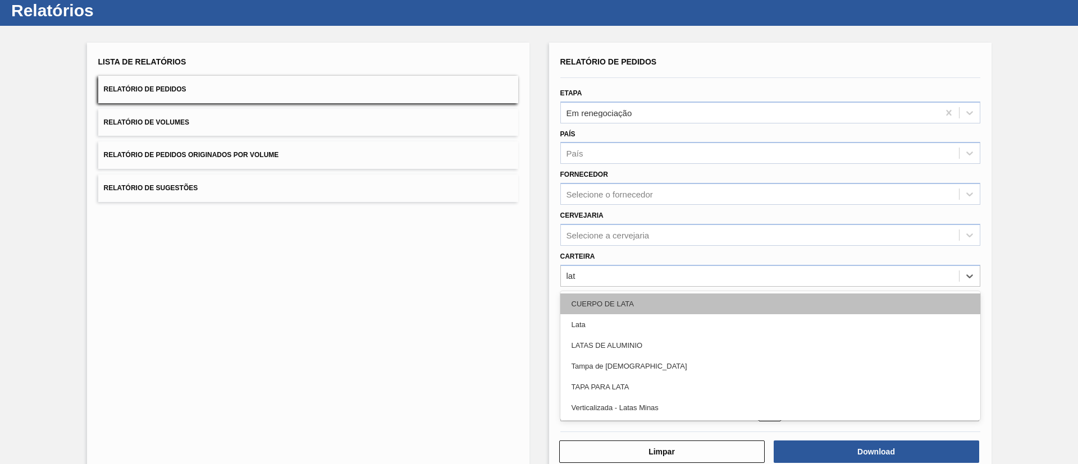
type input "lata"
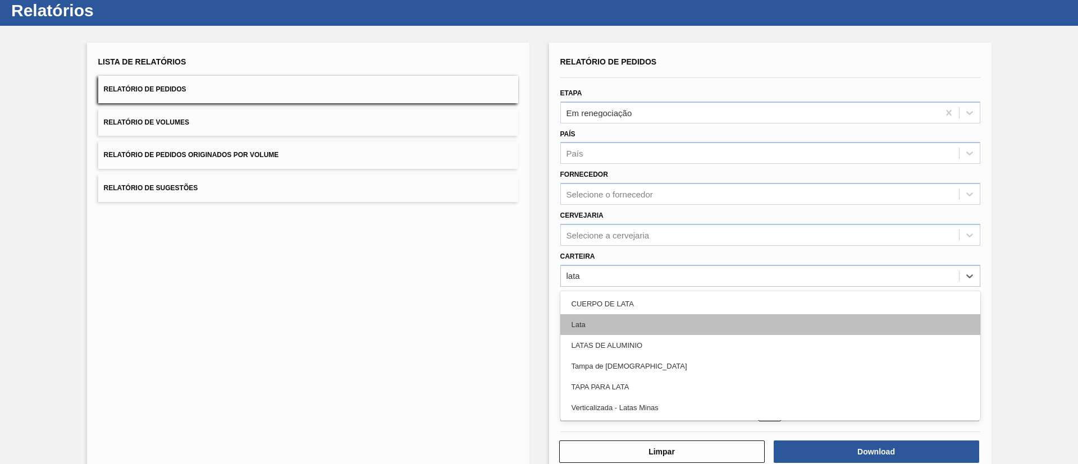
click at [593, 327] on div "Lata" at bounding box center [770, 324] width 420 height 21
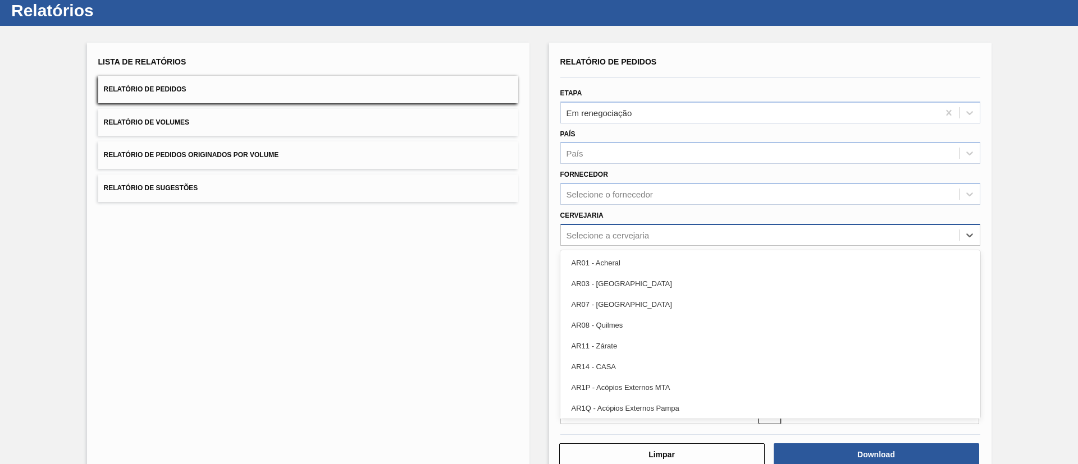
click at [661, 230] on div "Selecione a cervejaria" at bounding box center [760, 235] width 398 height 16
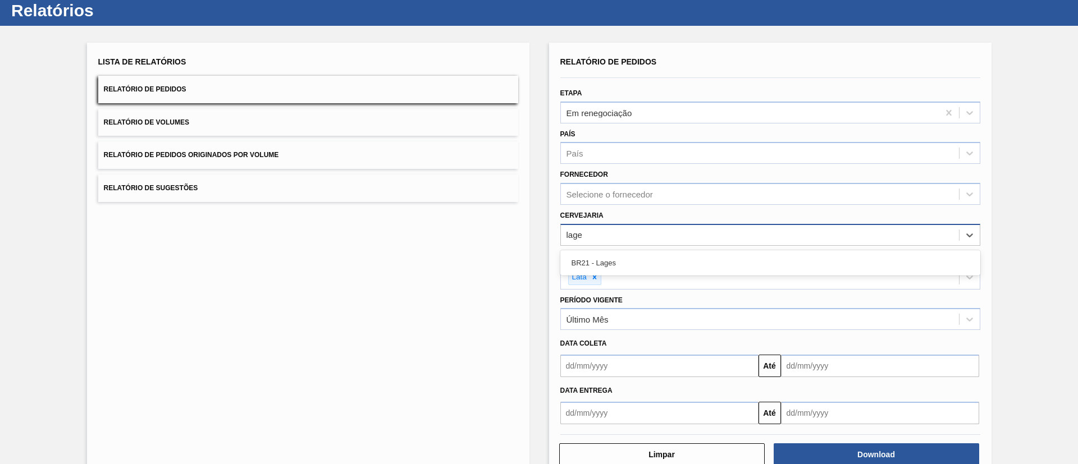
type input "lages"
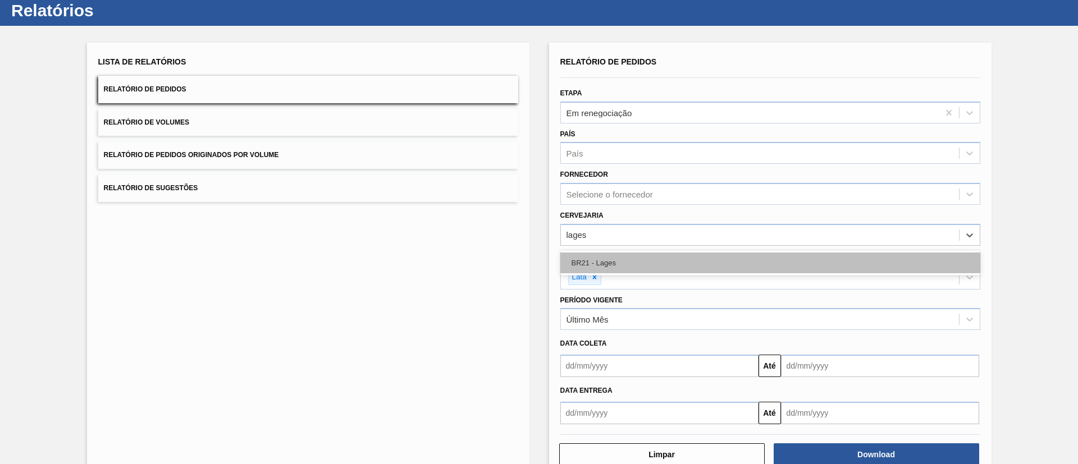
click at [648, 258] on div "BR21 - Lages" at bounding box center [770, 263] width 420 height 21
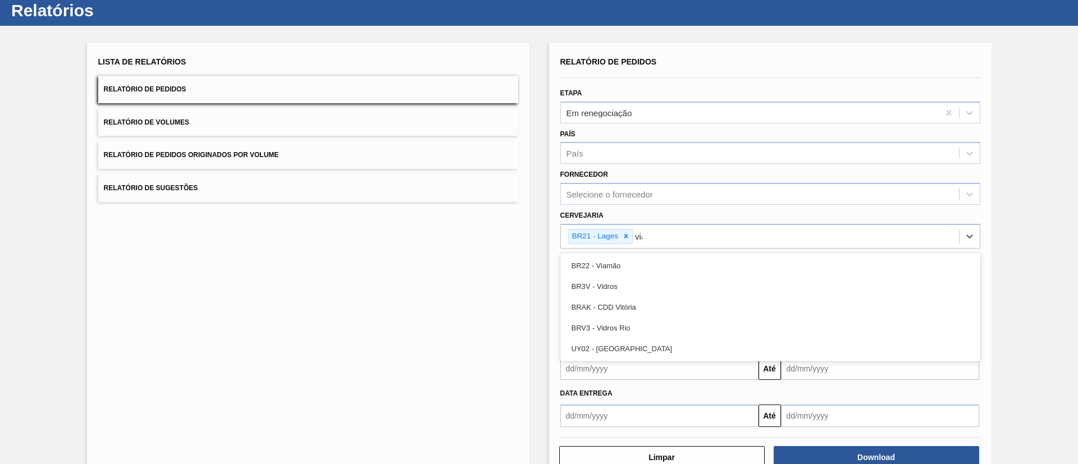
type input "viam"
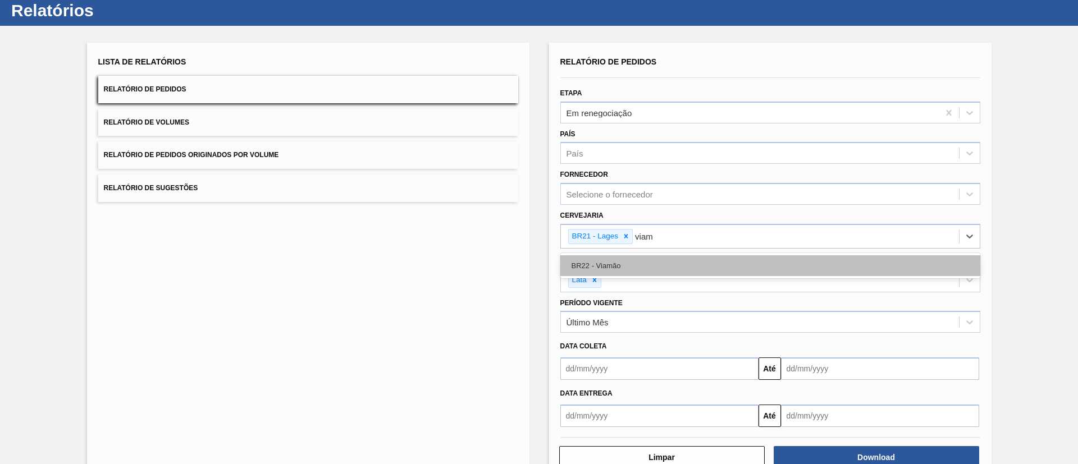
click at [648, 258] on div "BR22 - Viamão" at bounding box center [770, 265] width 420 height 21
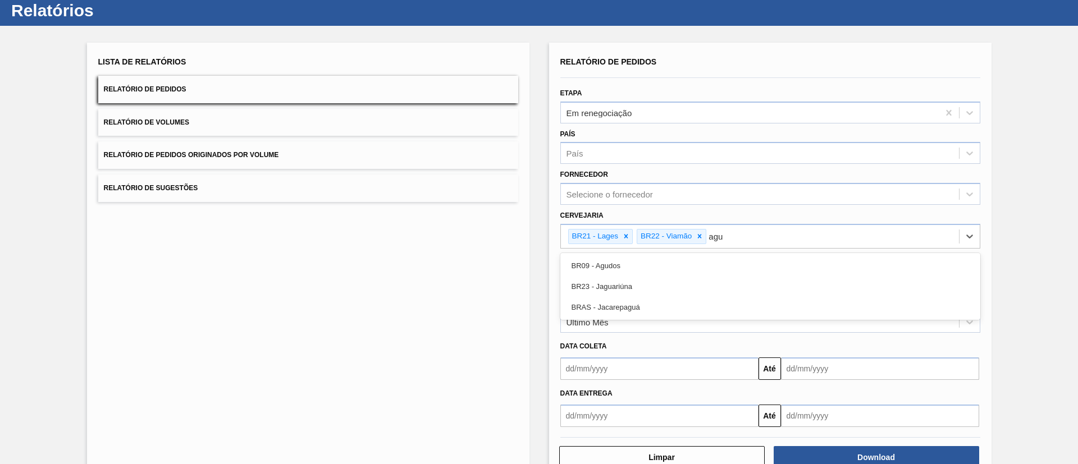
type input "agud"
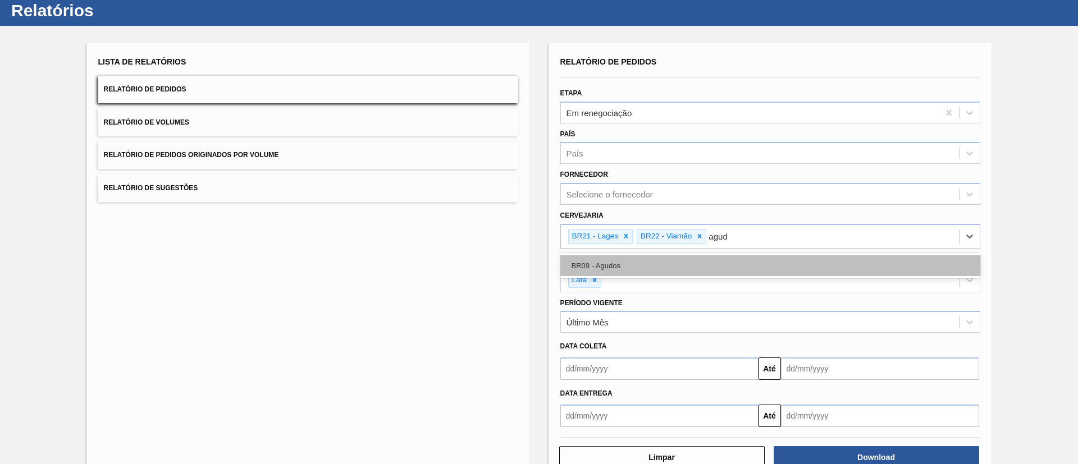
click at [638, 267] on div "BR09 - Agudos" at bounding box center [770, 265] width 420 height 21
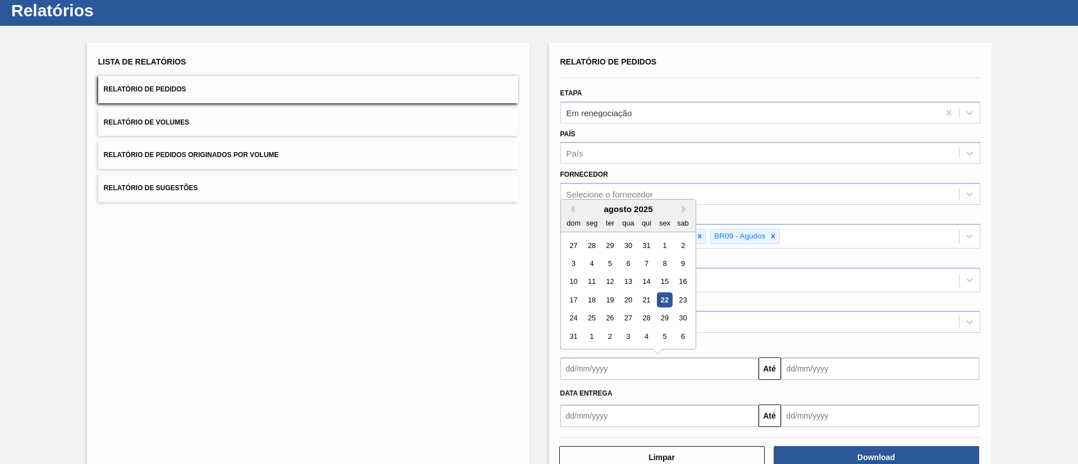
click at [638, 373] on input "text" at bounding box center [659, 369] width 198 height 22
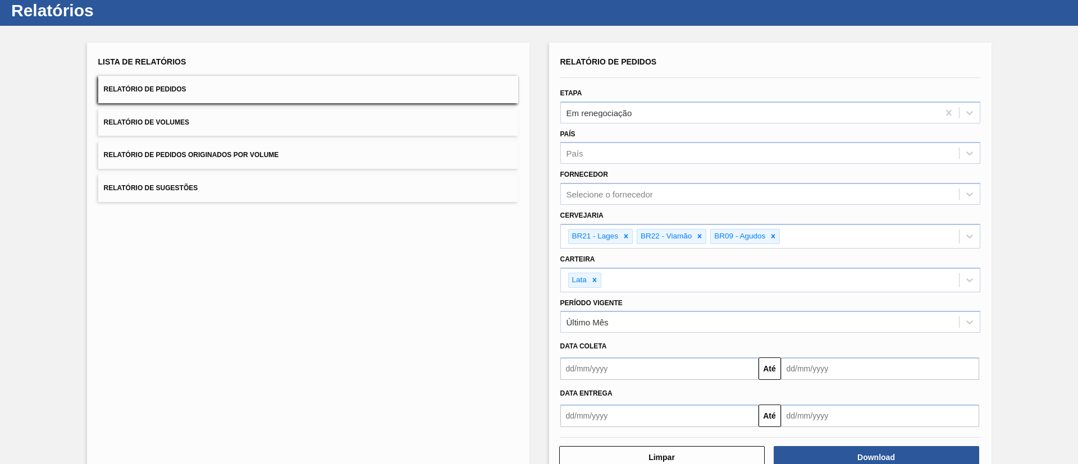
click at [493, 337] on div "Lista de Relatórios Relatório de Pedidos Relatório de Volumes Relatório de Pedi…" at bounding box center [308, 262] width 442 height 438
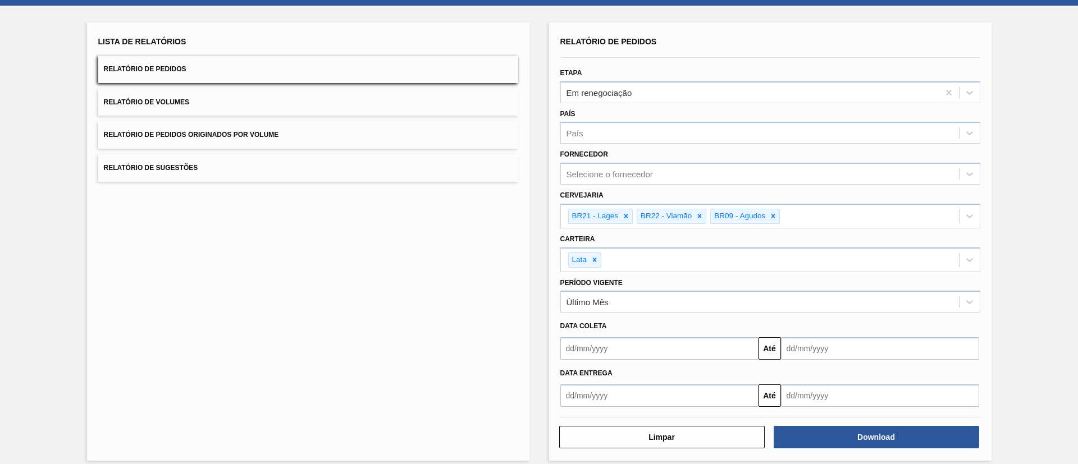
scroll to position [61, 0]
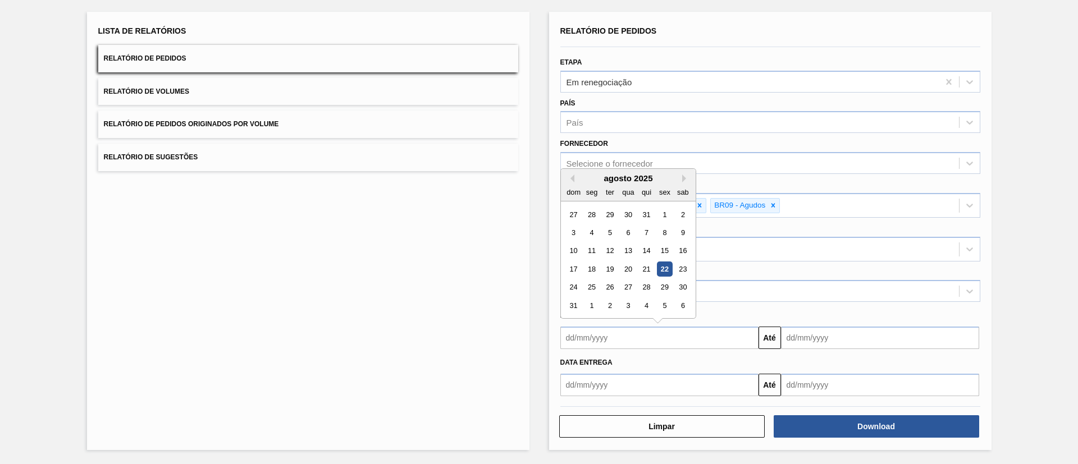
click at [660, 341] on input "text" at bounding box center [659, 338] width 198 height 22
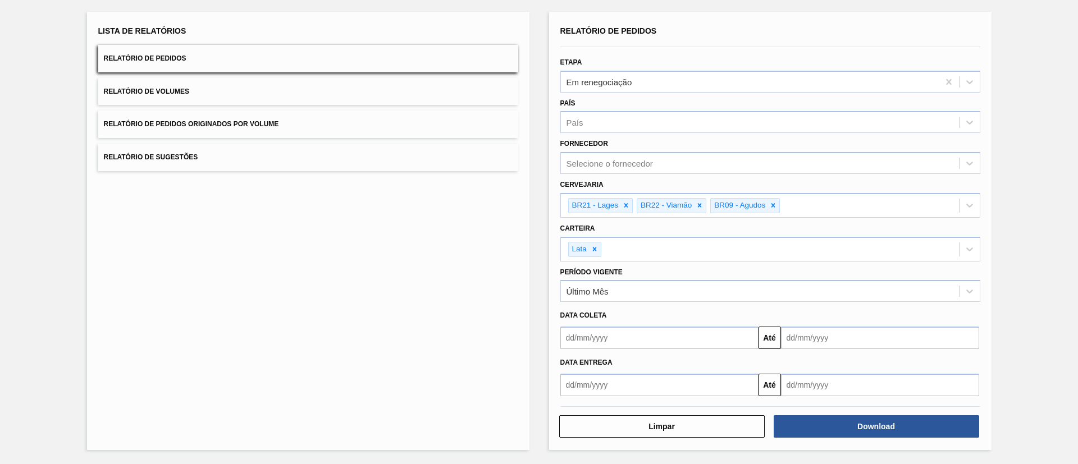
click at [457, 270] on div "Lista de Relatórios Relatório de Pedidos Relatório de Volumes Relatório de Pedi…" at bounding box center [308, 231] width 442 height 438
click at [684, 343] on input "text" at bounding box center [659, 338] width 198 height 22
click at [503, 304] on div "Lista de Relatórios Relatório de Pedidos Relatório de Volumes Relatório de Pedi…" at bounding box center [308, 231] width 442 height 438
click at [835, 424] on button "Download" at bounding box center [875, 426] width 205 height 22
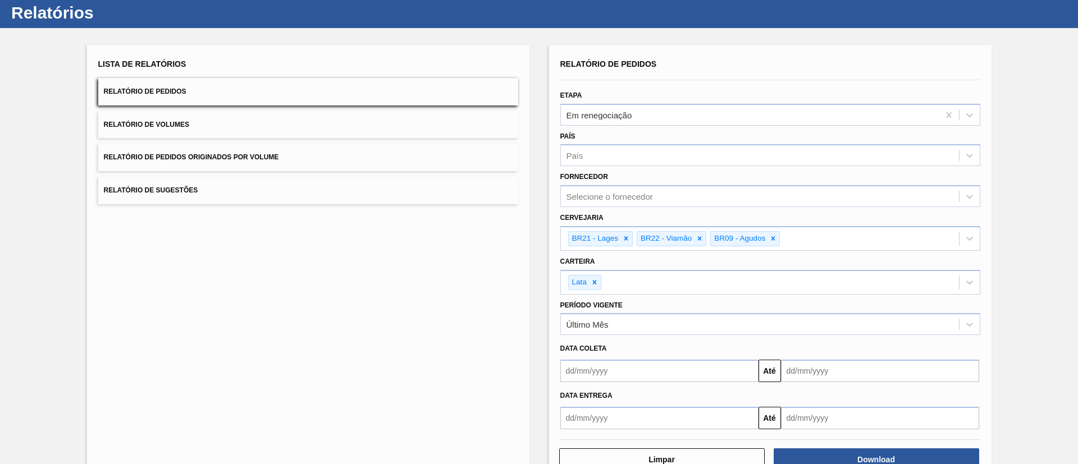
scroll to position [0, 0]
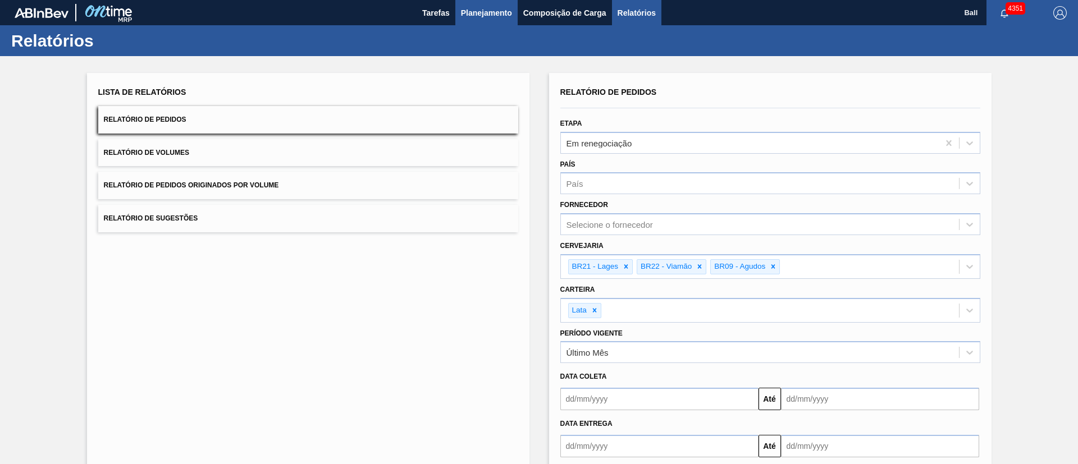
click at [513, 2] on button "Planejamento" at bounding box center [486, 12] width 62 height 25
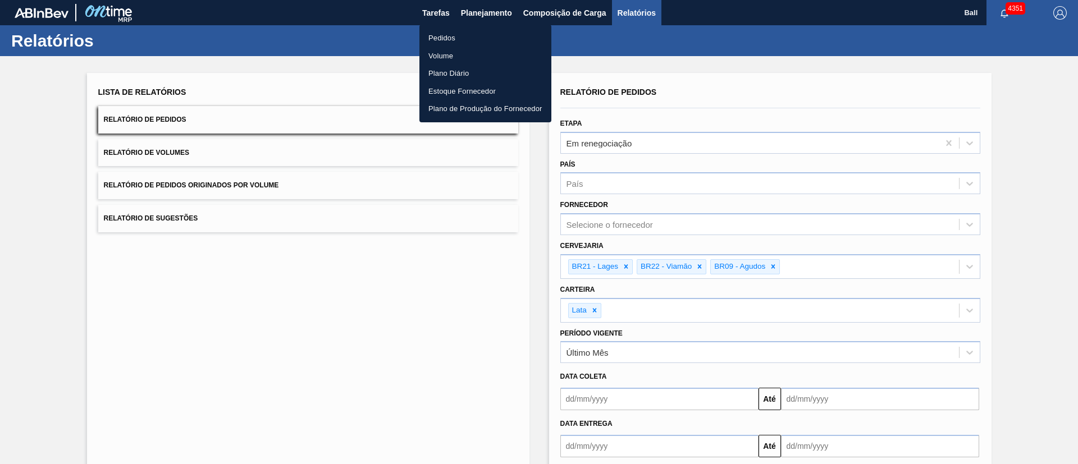
click at [452, 35] on li "Pedidos" at bounding box center [485, 38] width 132 height 18
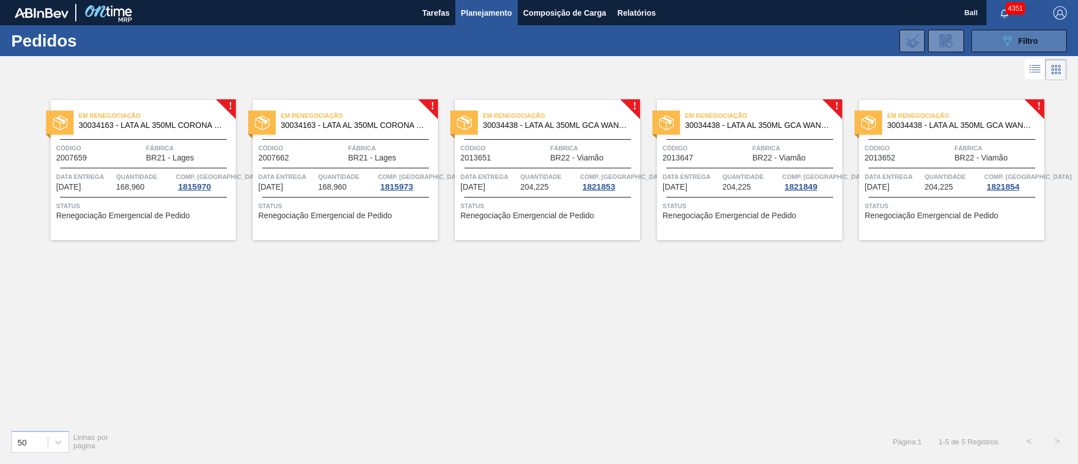
click at [1025, 45] on div "089F7B8B-B2A5-4AFE-B5C0-19BA573D28AC Filtro" at bounding box center [1019, 40] width 38 height 13
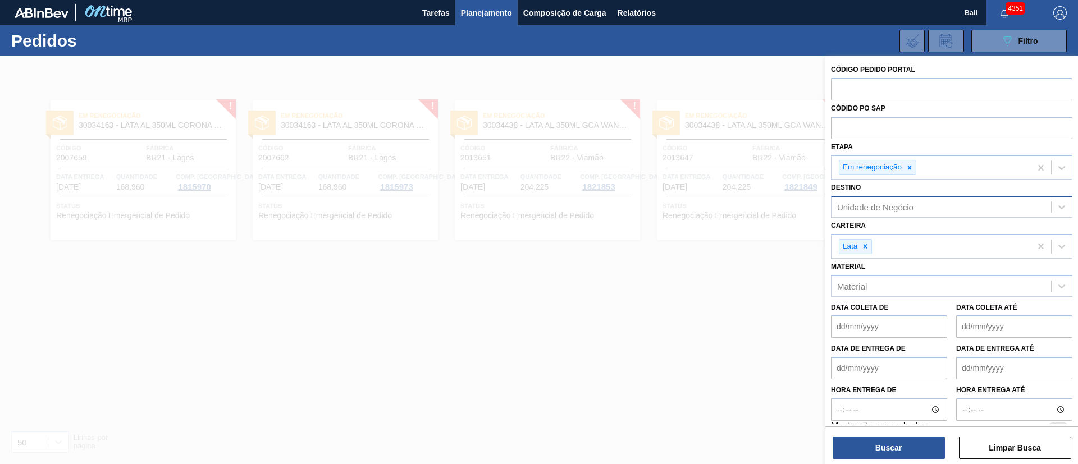
click at [896, 212] on div "Unidade de Negócio" at bounding box center [940, 207] width 219 height 16
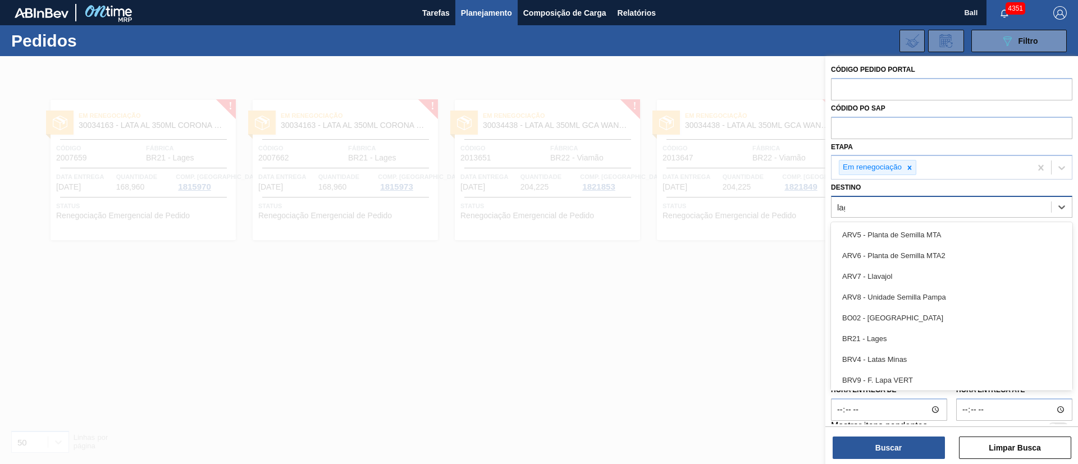
type input "lage"
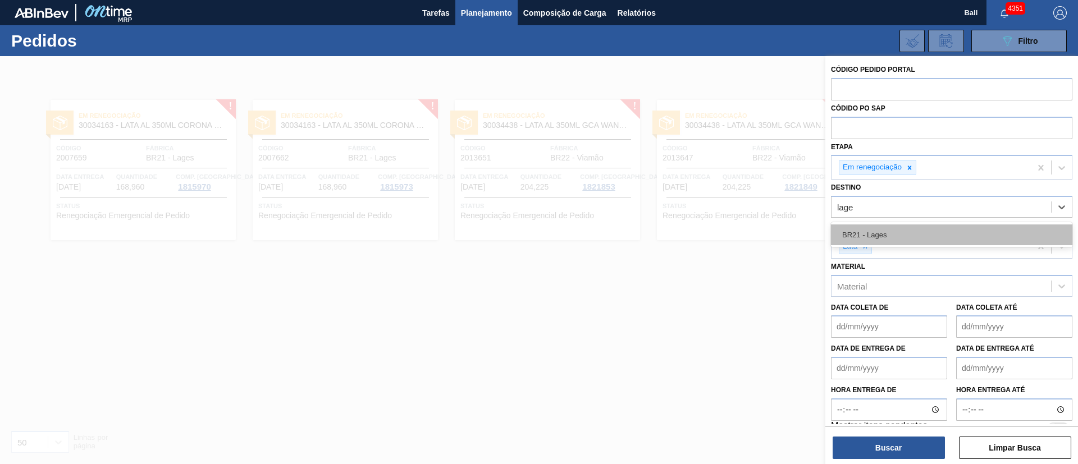
click at [904, 236] on div "BR21 - Lages" at bounding box center [951, 234] width 241 height 21
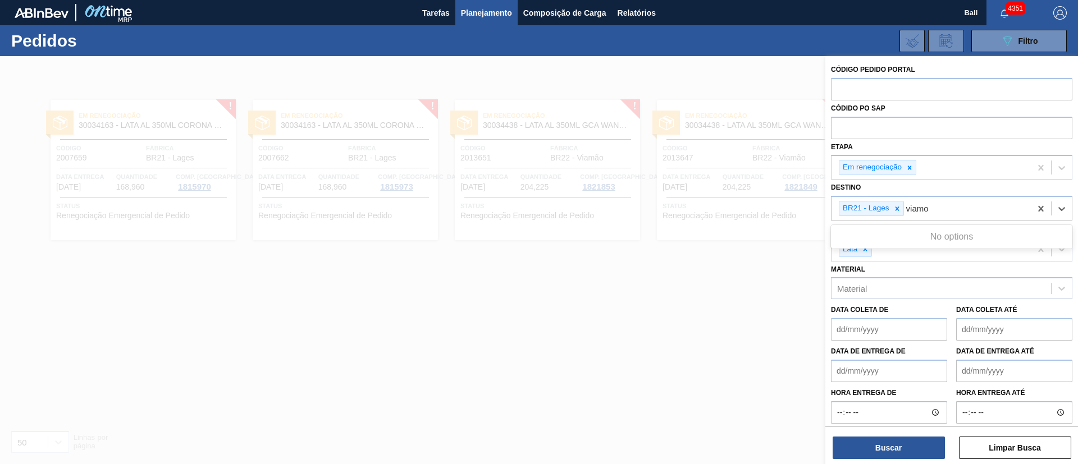
type input "viam"
click at [904, 236] on div "BR22 - Viamão" at bounding box center [951, 237] width 241 height 21
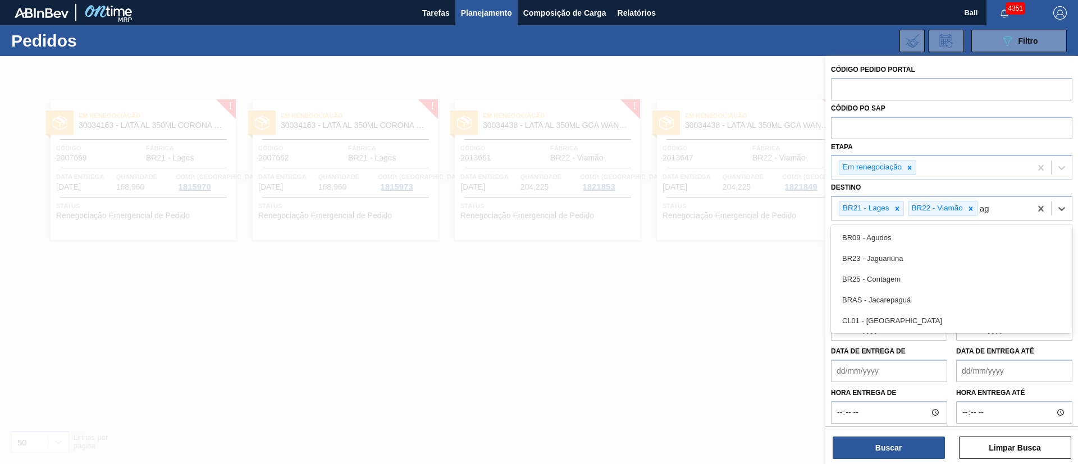
type input "agu"
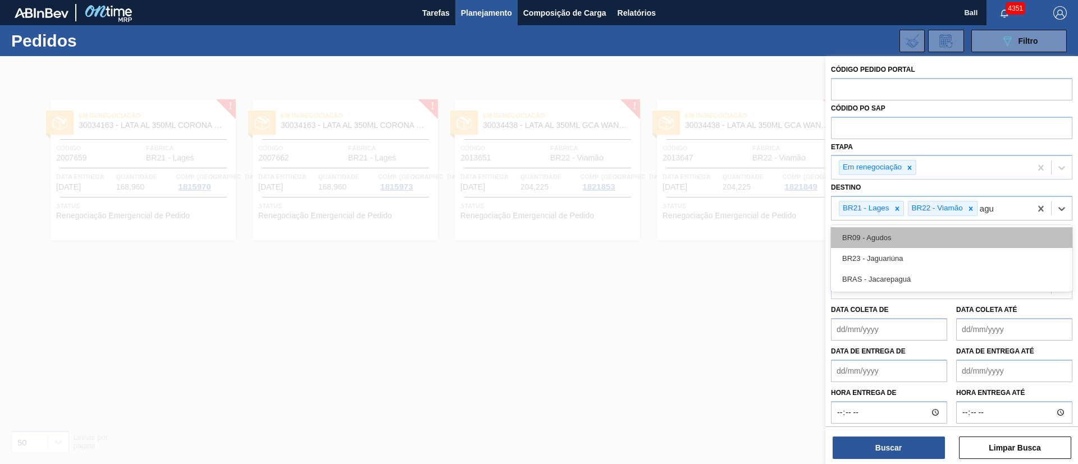
click at [904, 235] on div "BR09 - Agudos" at bounding box center [951, 237] width 241 height 21
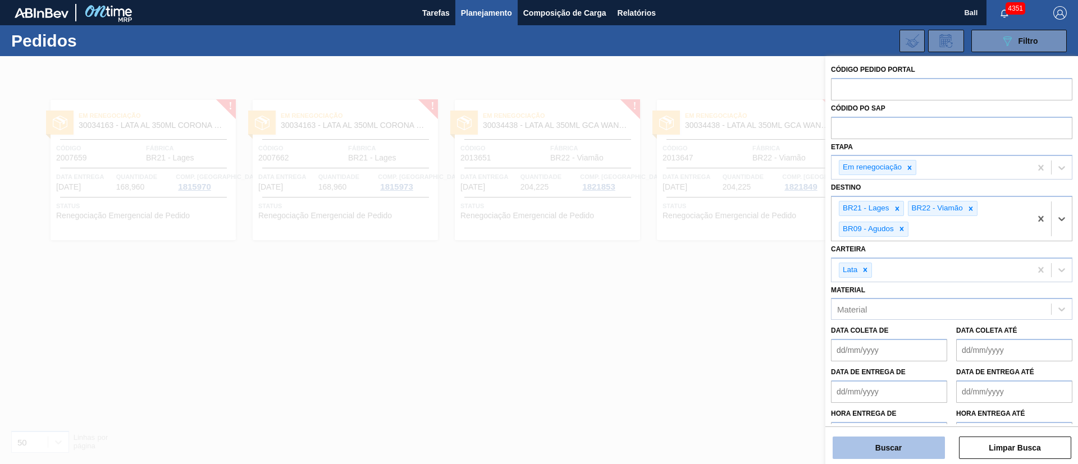
click at [916, 445] on button "Buscar" at bounding box center [888, 448] width 112 height 22
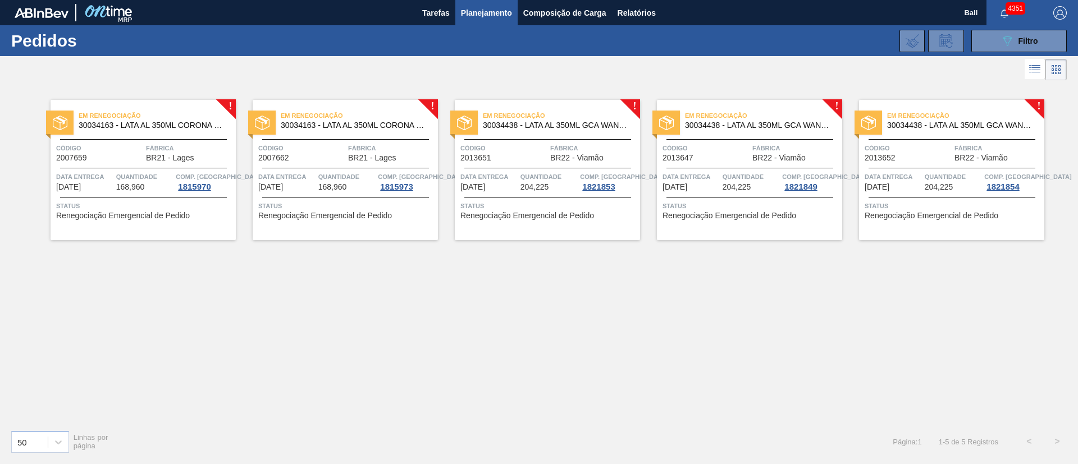
click at [546, 122] on span "30034438 - LATA AL 350ML GCA WANDINHA" at bounding box center [557, 125] width 148 height 8
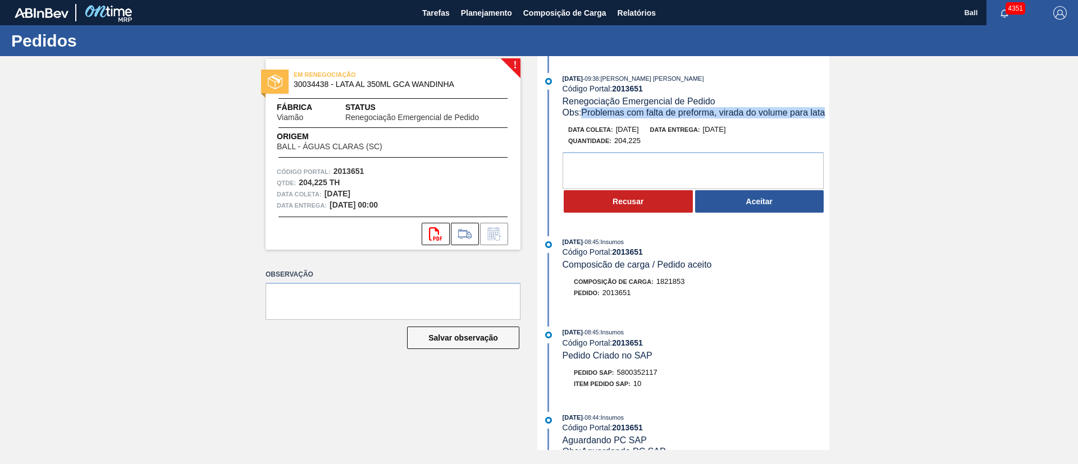
drag, startPoint x: 584, startPoint y: 117, endPoint x: 827, endPoint y: 120, distance: 243.0
click at [827, 120] on div "22/08/2025 - 09:38 : BRUNO DE MELLO DUARTE Código Portal: 2013651 Renegociação …" at bounding box center [684, 146] width 289 height 146
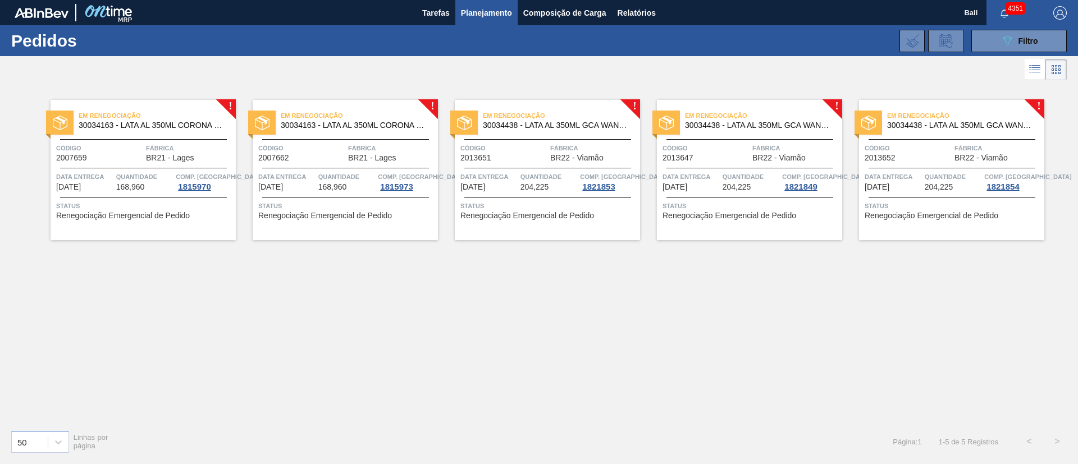
click at [184, 137] on div "Em renegociação 30034163 - LATA AL 350ML CORONA CERO SLEEK Código 2007659 Fábri…" at bounding box center [143, 170] width 185 height 140
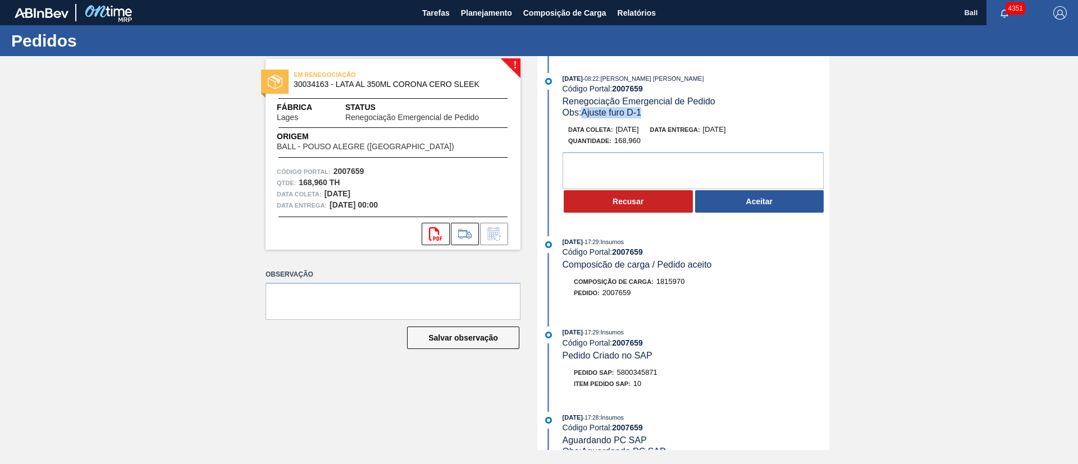
drag, startPoint x: 585, startPoint y: 117, endPoint x: 649, endPoint y: 116, distance: 63.4
click at [649, 116] on div "Obs: Ajuste furo D-1" at bounding box center [695, 112] width 267 height 11
click at [652, 115] on div "Obs: Ajuste furo D-1" at bounding box center [695, 112] width 267 height 11
click at [741, 195] on button "Aceitar" at bounding box center [759, 201] width 129 height 22
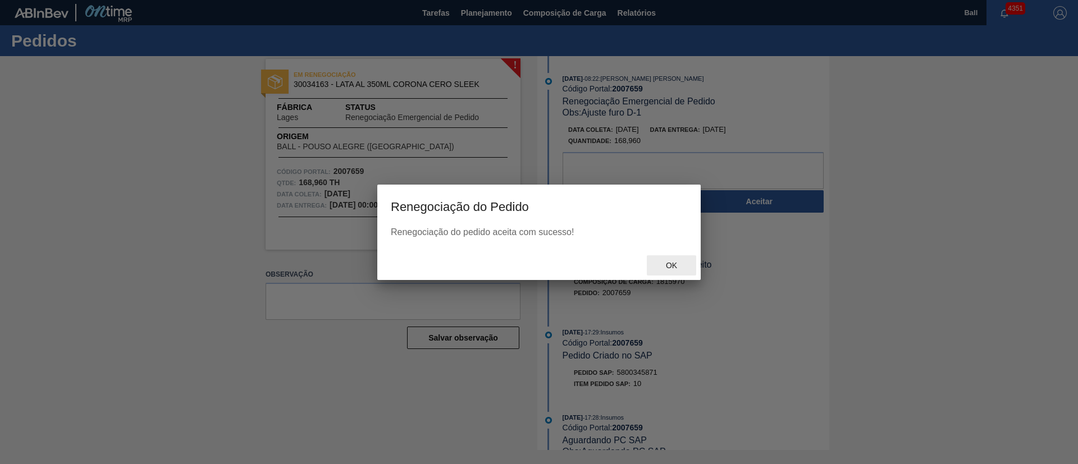
click at [681, 262] on span "Ok" at bounding box center [671, 265] width 29 height 9
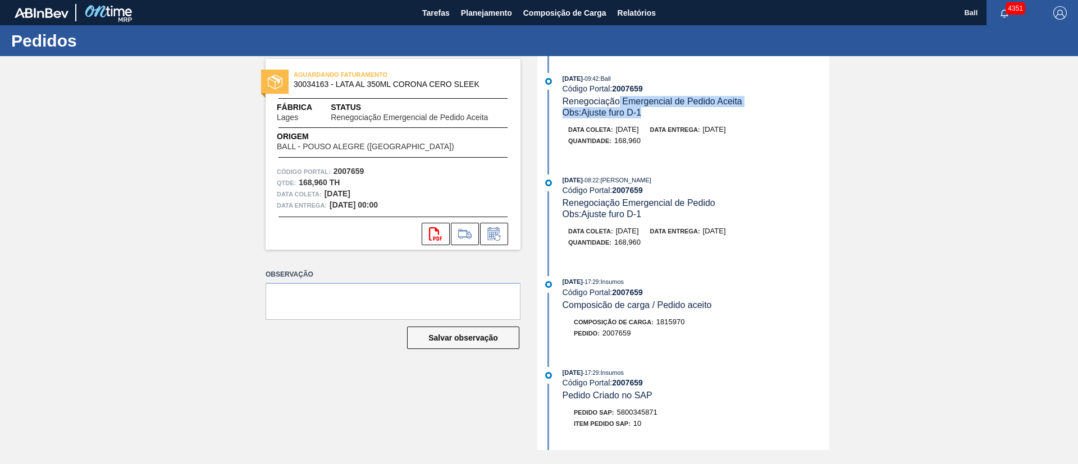
drag, startPoint x: 618, startPoint y: 104, endPoint x: 707, endPoint y: 116, distance: 88.8
click at [707, 116] on div "22/08/2025 - 09:42 : Ball Código Portal: 2007659 Renegociação Emergencial de Pe…" at bounding box center [695, 95] width 267 height 45
click at [671, 144] on div "Quantidade : 168,960" at bounding box center [701, 140] width 267 height 11
drag, startPoint x: 327, startPoint y: 190, endPoint x: 375, endPoint y: 199, distance: 49.0
click at [375, 199] on div "Data coleta: 22/08/2025" at bounding box center [393, 194] width 232 height 11
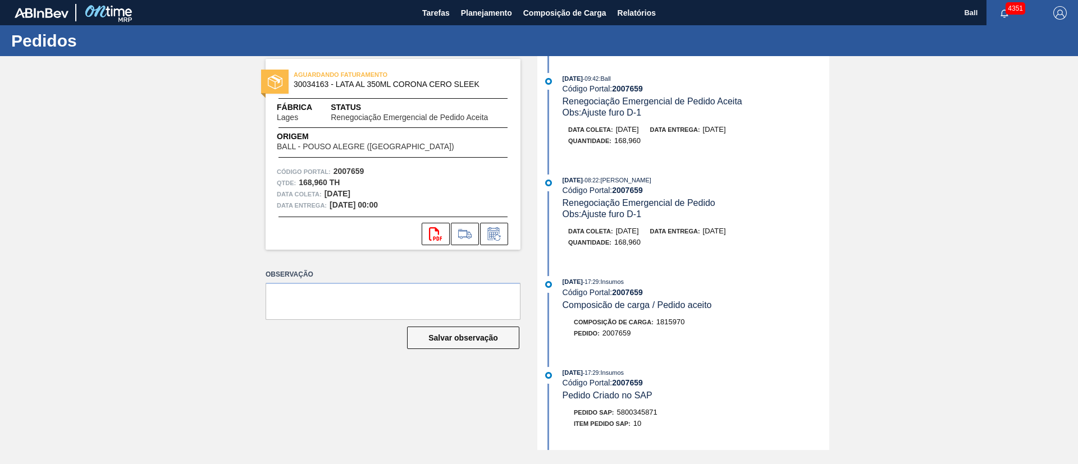
click at [375, 198] on div "Data coleta: 22/08/2025" at bounding box center [393, 194] width 232 height 11
drag, startPoint x: 325, startPoint y: 196, endPoint x: 378, endPoint y: 199, distance: 53.4
click at [378, 199] on div "Data coleta: 22/08/2025" at bounding box center [393, 194] width 232 height 11
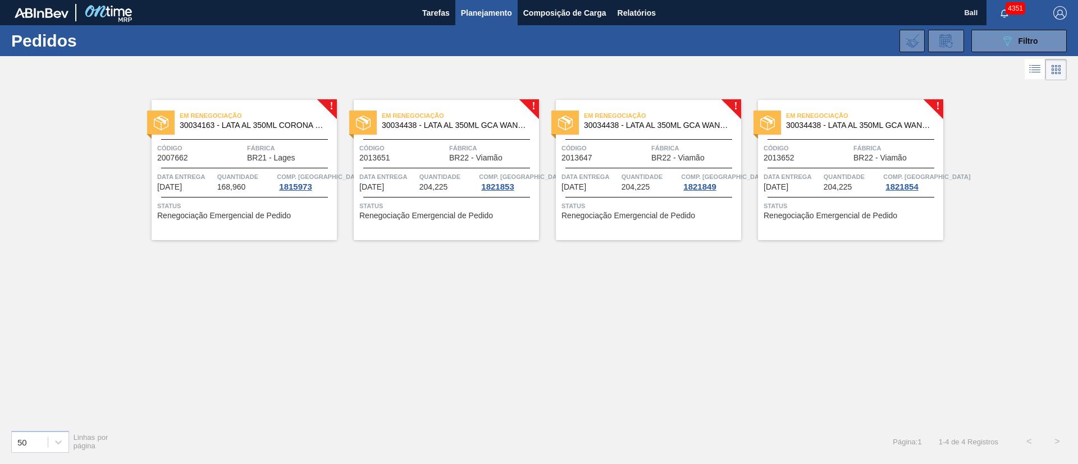
click at [223, 135] on div "Em renegociação 30034163 - LATA AL 350ML CORONA CERO SLEEK Código 2007662 Fábri…" at bounding box center [244, 170] width 185 height 140
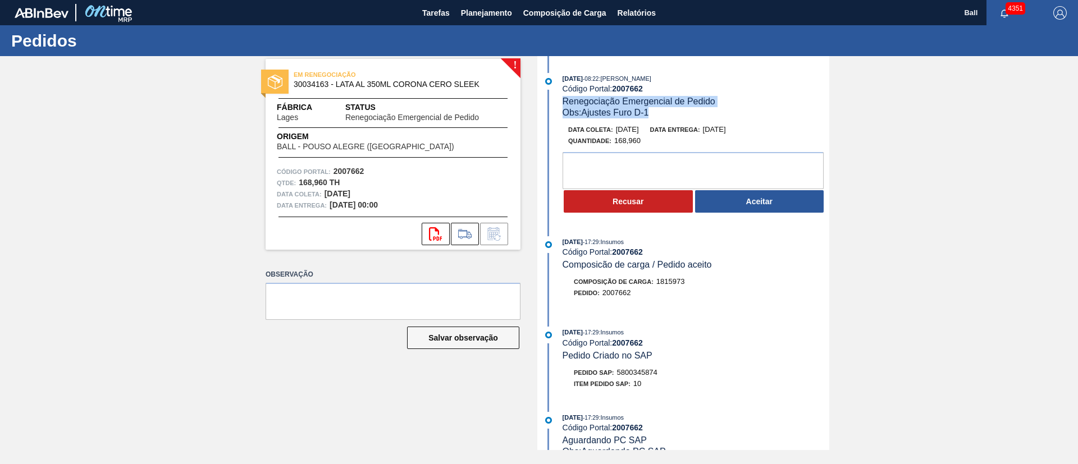
drag, startPoint x: 672, startPoint y: 114, endPoint x: 555, endPoint y: 102, distance: 117.9
click at [555, 102] on div "22/08/2025 - 08:22 : BRUNO DE MELLO DUARTE Código Portal: 2007662 Renegociação …" at bounding box center [684, 95] width 289 height 45
click at [672, 168] on textarea at bounding box center [692, 170] width 261 height 37
drag, startPoint x: 562, startPoint y: 103, endPoint x: 728, endPoint y: 103, distance: 166.7
click at [728, 103] on div "22/08/2025 - 08:22 : BRUNO DE MELLO DUARTE Código Portal: 2007662 Renegociação …" at bounding box center [695, 95] width 267 height 45
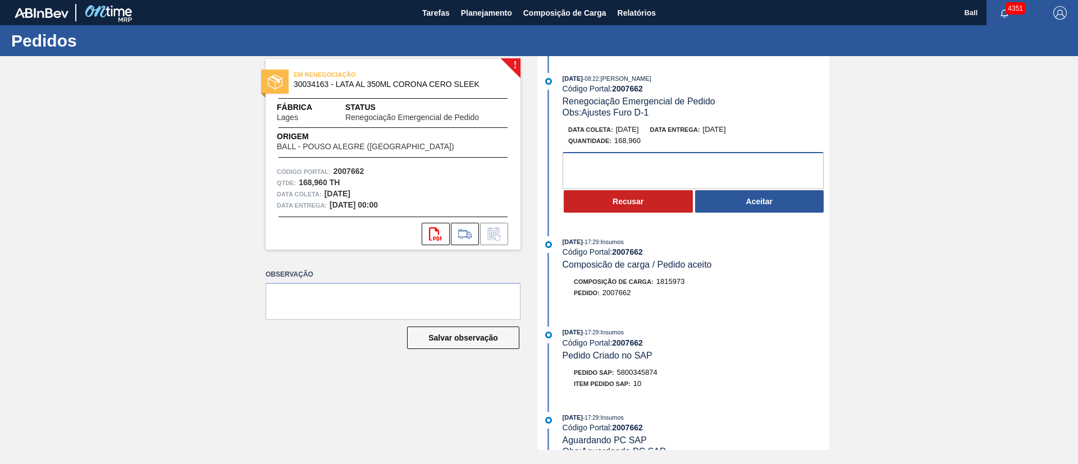
click at [706, 173] on textarea at bounding box center [692, 170] width 261 height 37
drag, startPoint x: 616, startPoint y: 127, endPoint x: 648, endPoint y: 130, distance: 32.7
click at [639, 130] on span "[DATE]" at bounding box center [627, 129] width 23 height 8
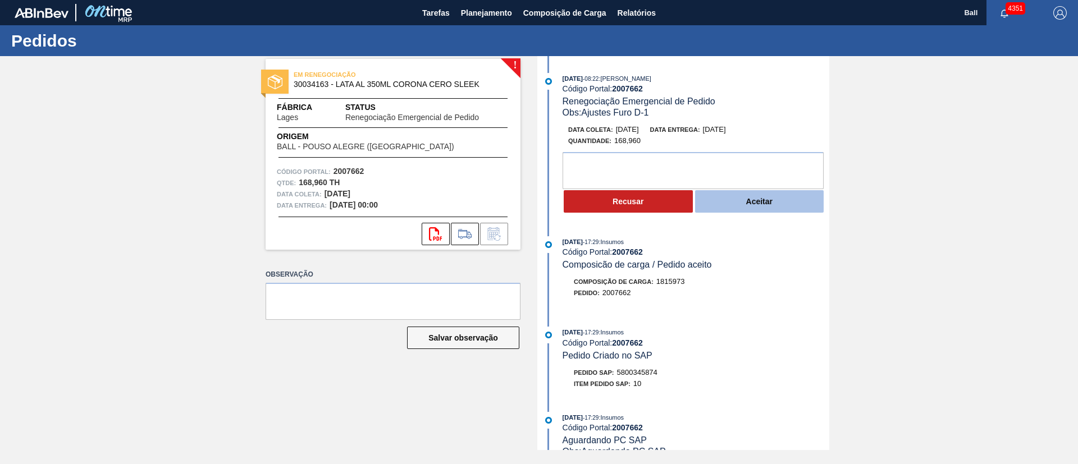
click at [753, 201] on button "Aceitar" at bounding box center [759, 201] width 129 height 22
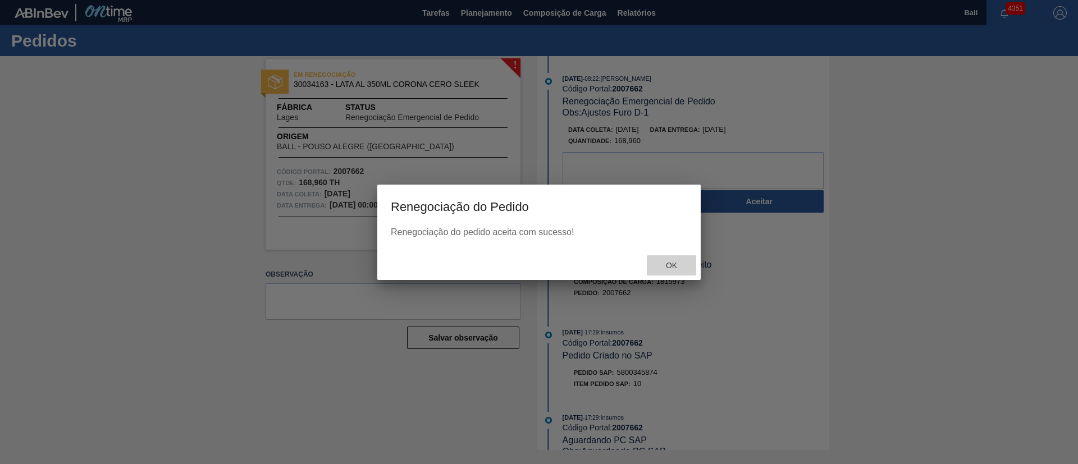
click at [675, 262] on span "Ok" at bounding box center [671, 265] width 29 height 9
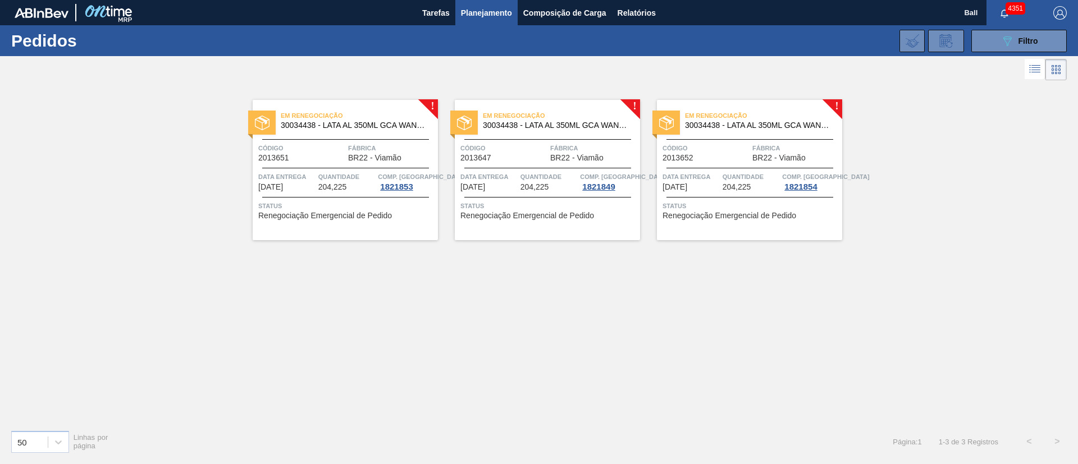
click at [876, 135] on div "! Em renegociação 30034438 - LATA AL 350ML GCA WANDINHA Código 2013651 Fábrica …" at bounding box center [539, 252] width 1078 height 338
